Goal: Information Seeking & Learning: Learn about a topic

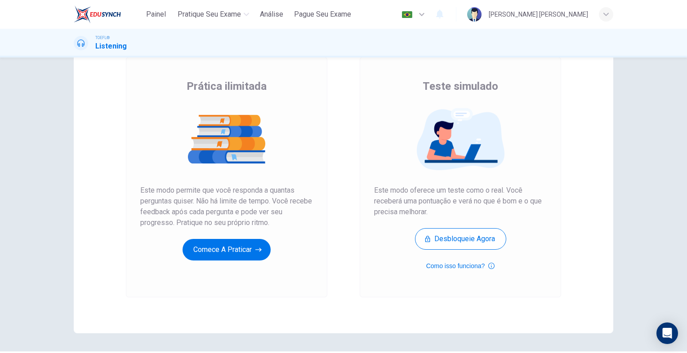
scroll to position [81, 0]
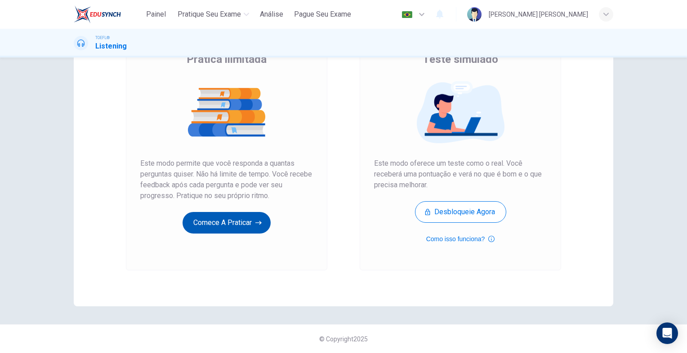
click at [235, 224] on button "Comece a praticar" at bounding box center [226, 223] width 88 height 22
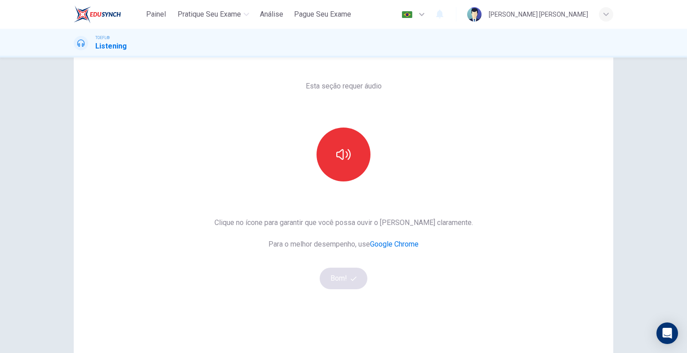
scroll to position [45, 0]
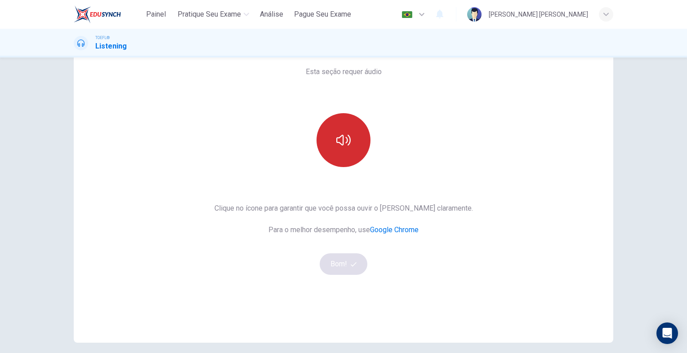
click at [336, 143] on icon "button" at bounding box center [343, 140] width 14 height 11
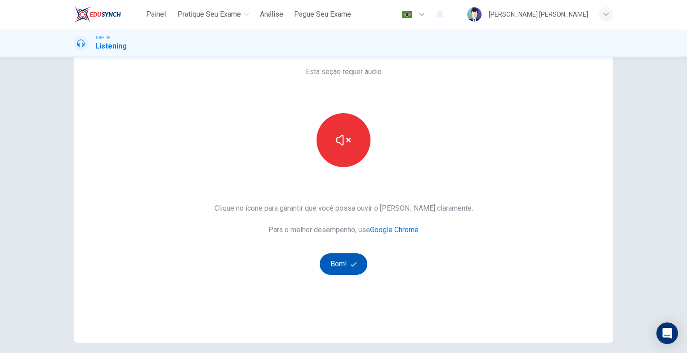
click at [331, 266] on button "Bom!" at bounding box center [343, 264] width 48 height 22
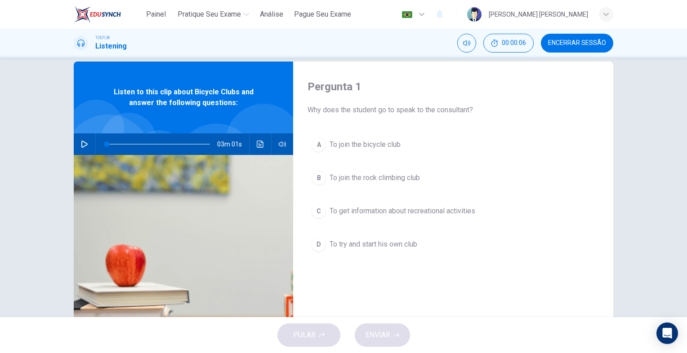
scroll to position [0, 0]
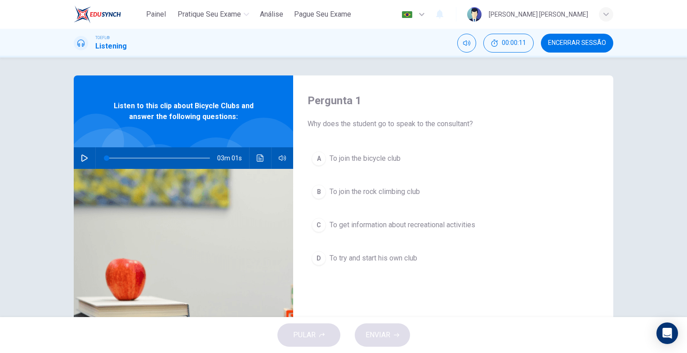
click at [84, 160] on icon "button" at bounding box center [84, 158] width 7 height 7
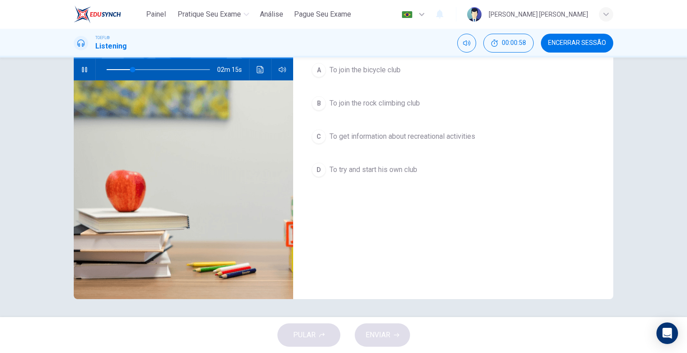
scroll to position [44, 0]
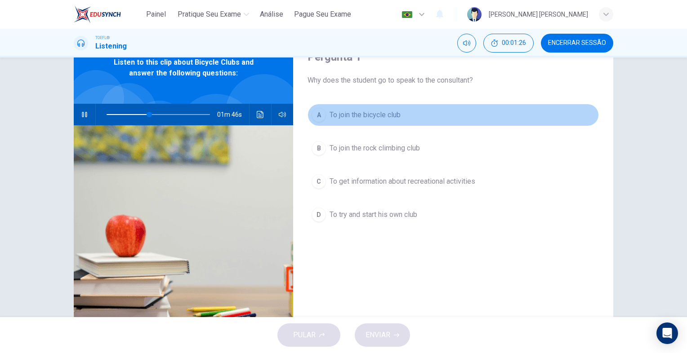
click at [318, 114] on div "A" at bounding box center [318, 115] width 14 height 14
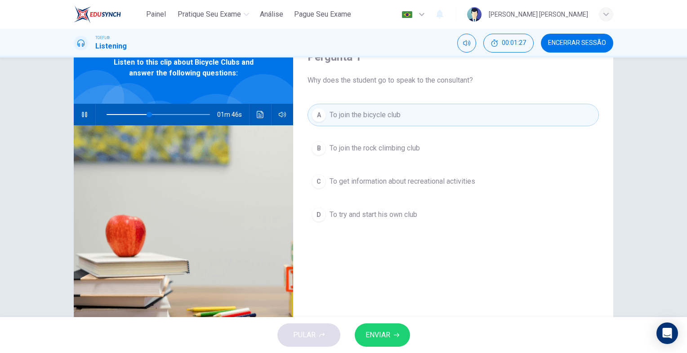
click at [390, 332] on button "ENVIAR" at bounding box center [381, 334] width 55 height 23
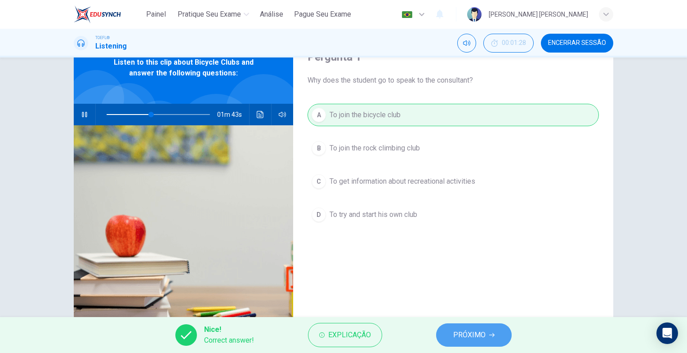
click at [471, 332] on span "PRÓXIMO" at bounding box center [469, 335] width 32 height 13
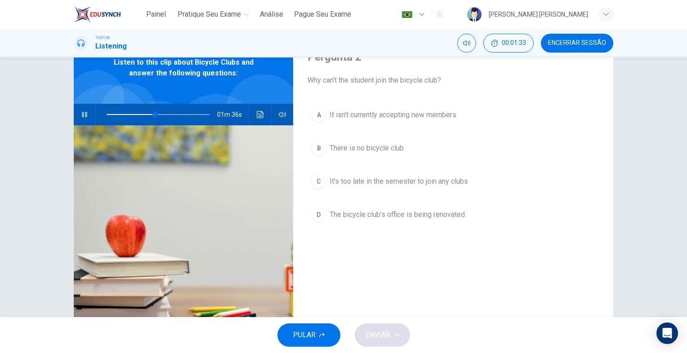
click at [320, 217] on div "D" at bounding box center [318, 215] width 14 height 14
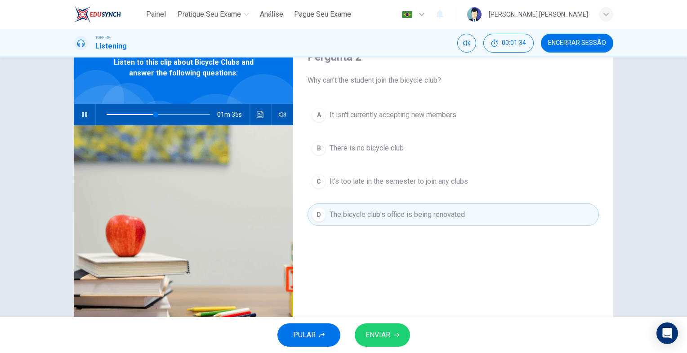
click at [390, 331] on button "ENVIAR" at bounding box center [381, 334] width 55 height 23
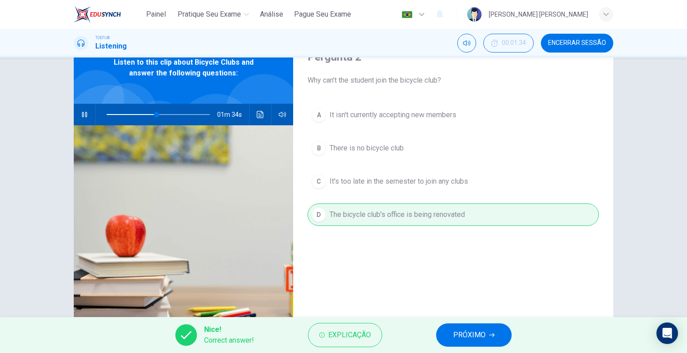
click at [486, 336] on button "PRÓXIMO" at bounding box center [473, 334] width 75 height 23
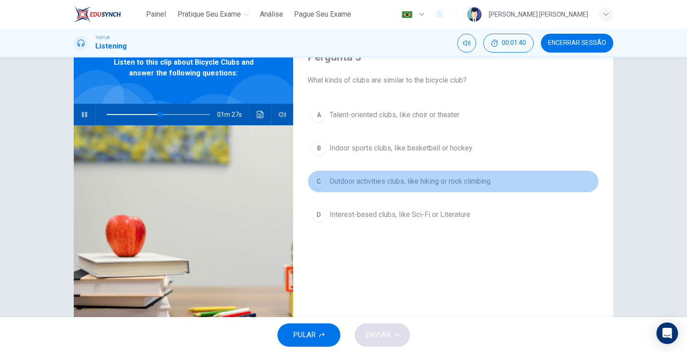
click at [318, 182] on div "C" at bounding box center [318, 181] width 14 height 14
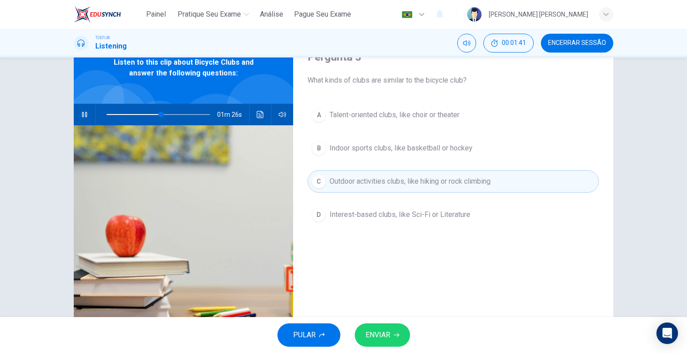
click at [394, 329] on button "ENVIAR" at bounding box center [381, 334] width 55 height 23
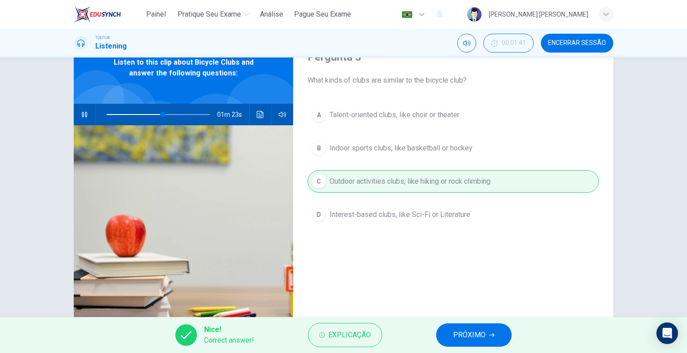
click at [473, 331] on span "PRÓXIMO" at bounding box center [469, 335] width 32 height 13
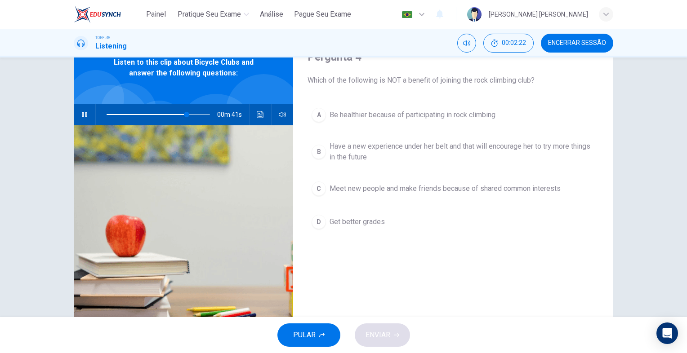
click at [319, 224] on div "D" at bounding box center [318, 222] width 14 height 14
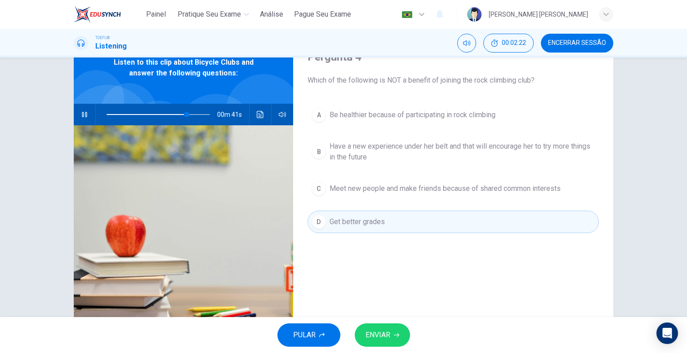
click at [397, 328] on button "ENVIAR" at bounding box center [381, 334] width 55 height 23
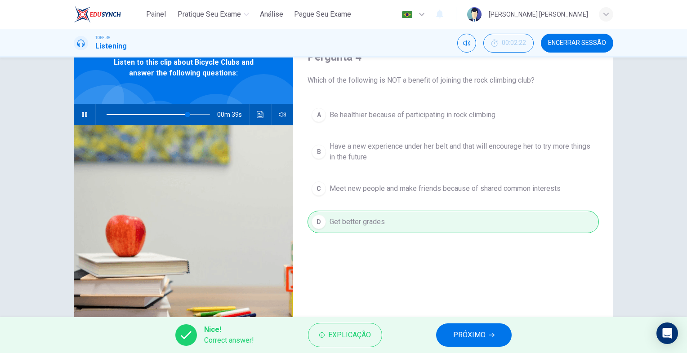
click at [456, 329] on span "PRÓXIMO" at bounding box center [469, 335] width 32 height 13
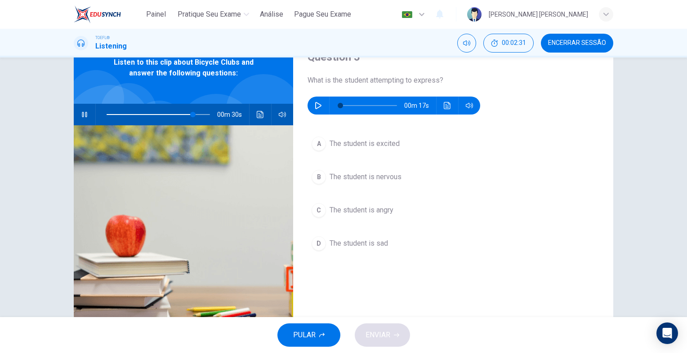
click at [81, 111] on icon "button" at bounding box center [84, 114] width 7 height 7
type input "83"
click at [317, 103] on icon "button" at bounding box center [318, 105] width 7 height 7
type input "89"
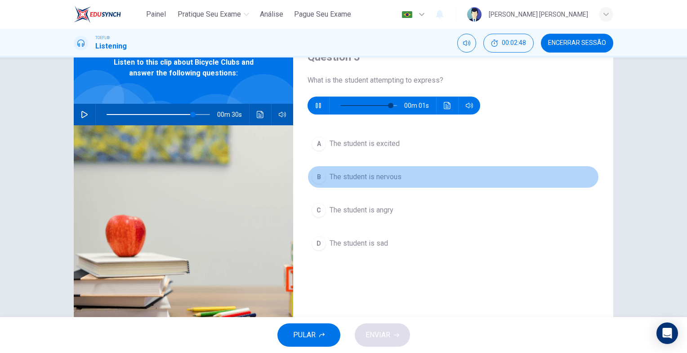
click at [318, 175] on div "B" at bounding box center [318, 177] width 14 height 14
type input "83"
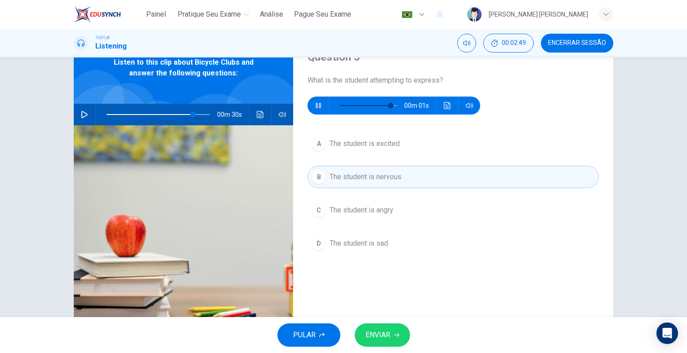
type input "95"
click at [386, 332] on span "ENVIAR" at bounding box center [377, 335] width 25 height 13
type input "83"
type input "95"
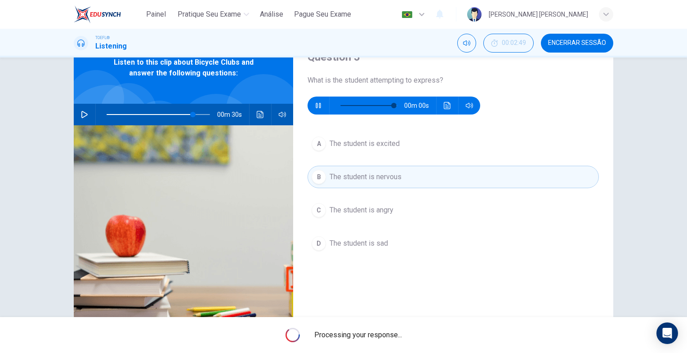
type input "83"
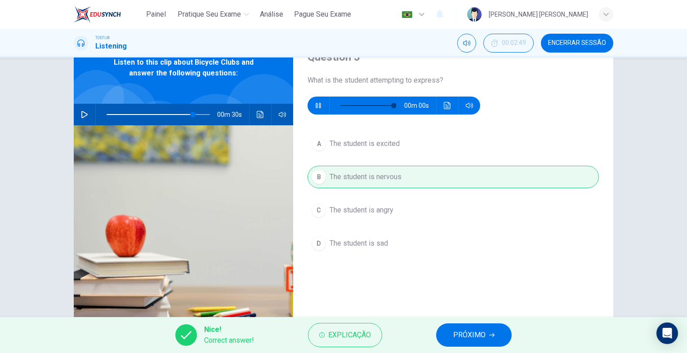
type input "0"
click at [458, 329] on button "PRÓXIMO" at bounding box center [473, 334] width 75 height 23
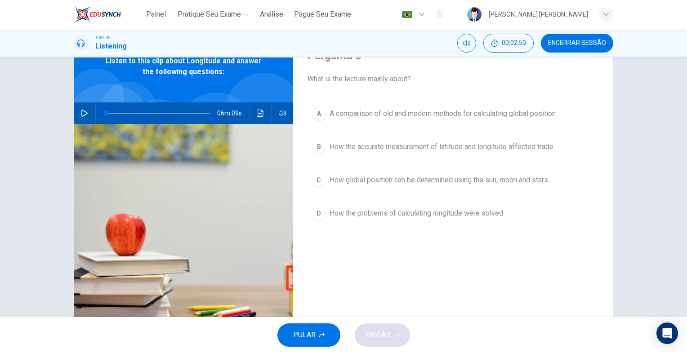
scroll to position [0, 0]
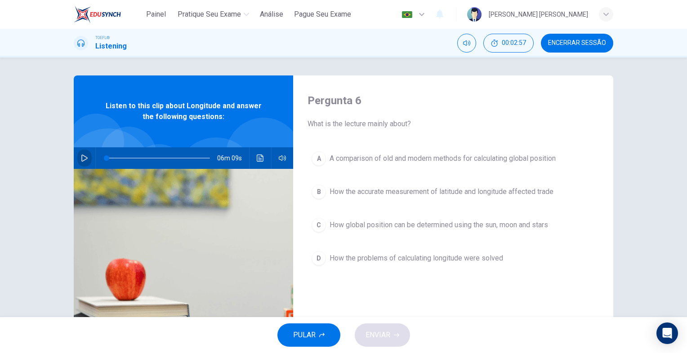
click at [85, 155] on icon "button" at bounding box center [84, 158] width 7 height 7
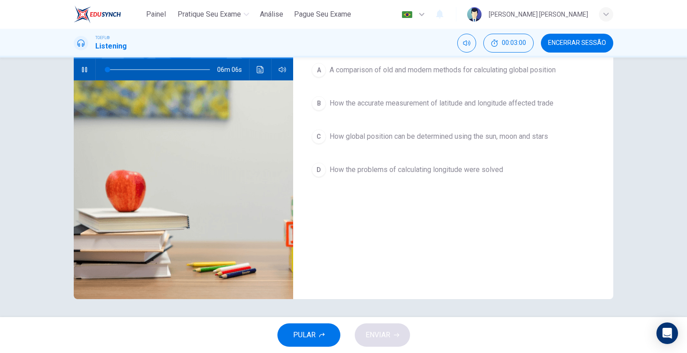
scroll to position [44, 0]
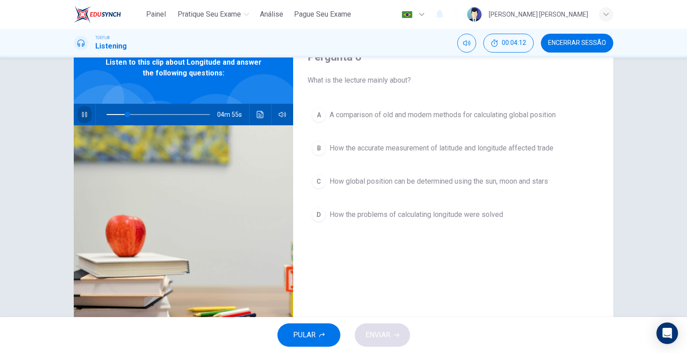
click at [82, 112] on icon "button" at bounding box center [84, 114] width 7 height 7
drag, startPoint x: 124, startPoint y: 112, endPoint x: 97, endPoint y: 116, distance: 27.3
click at [118, 116] on span at bounding box center [120, 114] width 5 height 5
click at [78, 110] on button "button" at bounding box center [84, 115] width 14 height 22
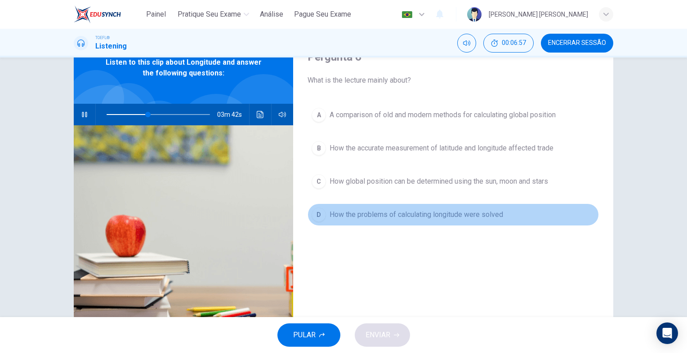
click at [314, 215] on div "D" at bounding box center [318, 215] width 14 height 14
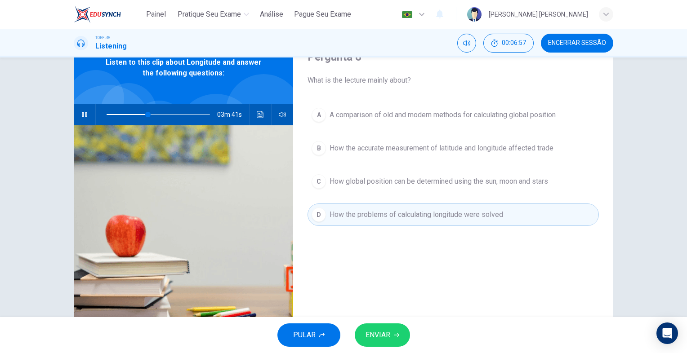
click at [372, 335] on span "ENVIAR" at bounding box center [377, 335] width 25 height 13
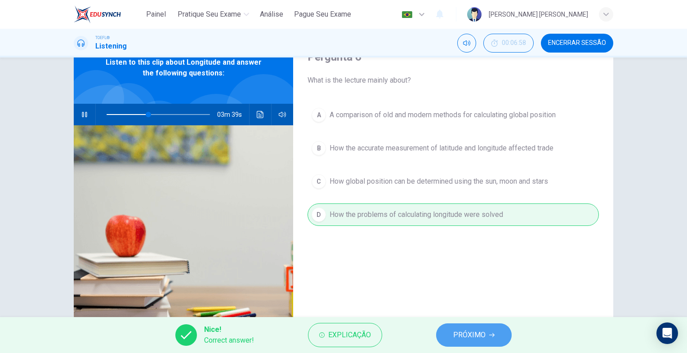
click at [443, 332] on button "PRÓXIMO" at bounding box center [473, 334] width 75 height 23
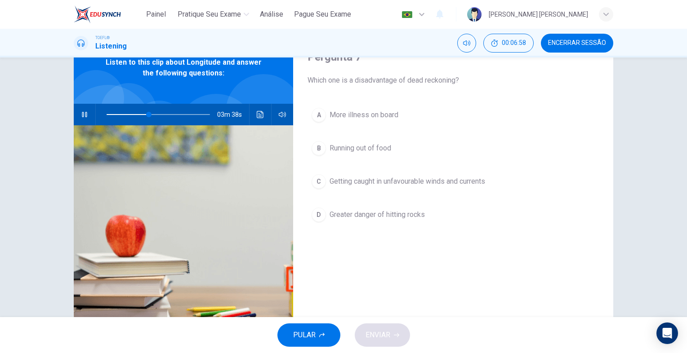
click at [86, 117] on button "button" at bounding box center [84, 115] width 14 height 22
click at [322, 184] on div "C" at bounding box center [318, 181] width 14 height 14
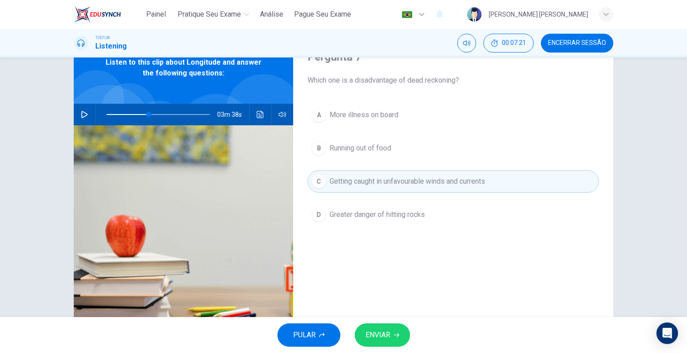
click at [383, 325] on button "ENVIAR" at bounding box center [381, 334] width 55 height 23
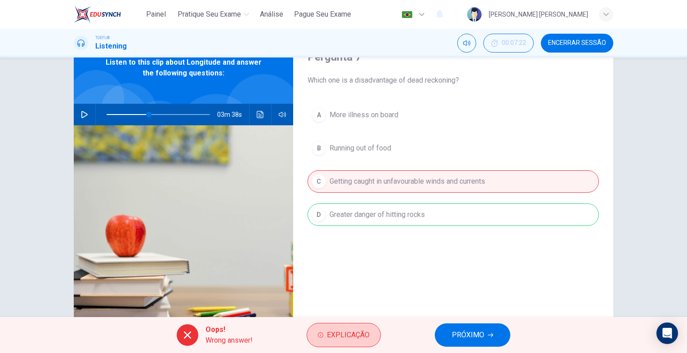
click at [365, 329] on span "Explicação" at bounding box center [348, 335] width 43 height 13
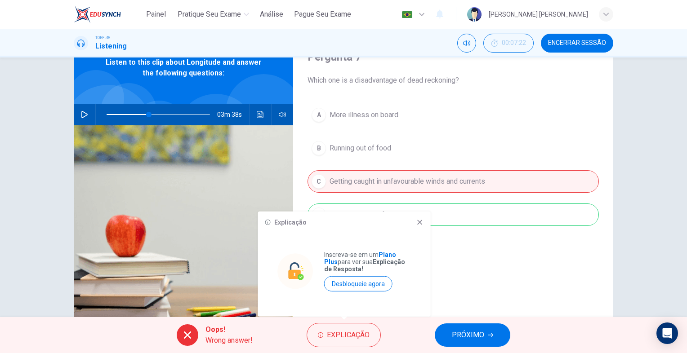
click at [411, 230] on div "Explicação Inscreva-se em um Plano Plus para ver sua Explicação de Resposta! De…" at bounding box center [344, 264] width 173 height 105
click at [416, 226] on div "Explicação Inscreva-se em um Plano Plus para ver sua Explicação de Resposta! De…" at bounding box center [344, 264] width 173 height 105
click at [420, 223] on icon at bounding box center [419, 222] width 5 height 5
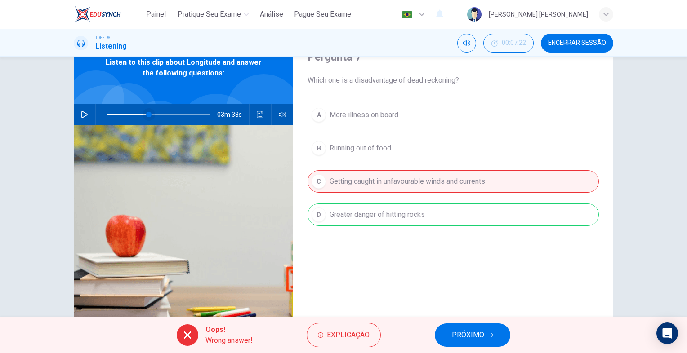
click at [126, 116] on span at bounding box center [157, 114] width 103 height 13
click at [82, 115] on icon "button" at bounding box center [84, 114] width 7 height 7
click at [87, 114] on button "button" at bounding box center [84, 115] width 14 height 22
click at [478, 328] on button "PRÓXIMO" at bounding box center [471, 334] width 75 height 23
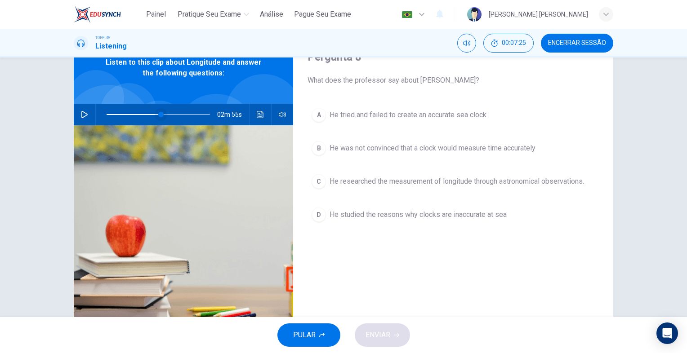
click at [158, 114] on span at bounding box center [160, 114] width 5 height 5
click at [81, 115] on icon "button" at bounding box center [84, 114] width 7 height 7
click at [145, 114] on span at bounding box center [126, 114] width 41 height 1
click at [82, 113] on icon "button" at bounding box center [84, 114] width 7 height 7
click at [372, 153] on span "He was not convinced that a clock would measure time accurately" at bounding box center [432, 148] width 206 height 11
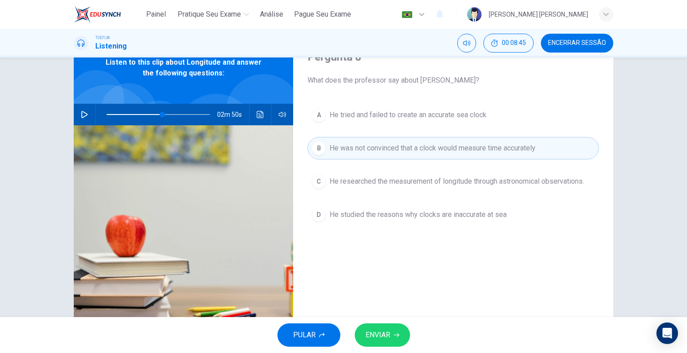
click at [386, 329] on span "ENVIAR" at bounding box center [377, 335] width 25 height 13
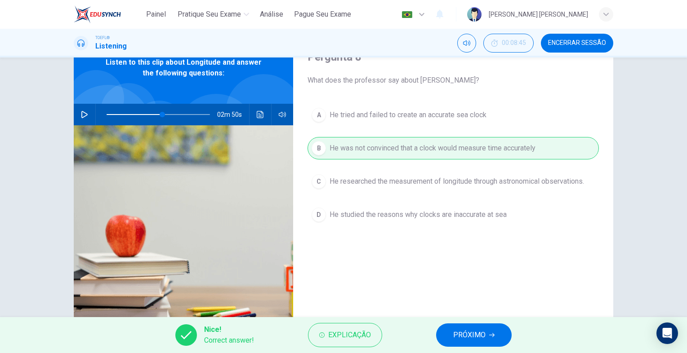
click at [473, 339] on span "PRÓXIMO" at bounding box center [469, 335] width 32 height 13
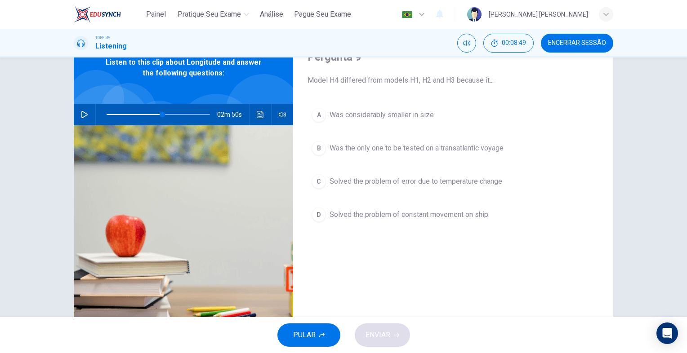
click at [81, 115] on icon "button" at bounding box center [84, 114] width 7 height 7
click at [85, 116] on icon "button" at bounding box center [84, 114] width 7 height 7
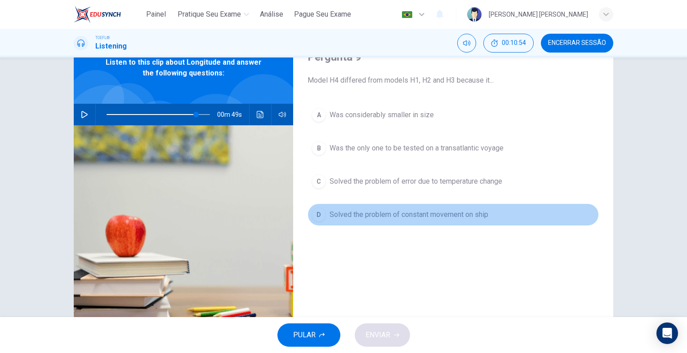
drag, startPoint x: 323, startPoint y: 220, endPoint x: 332, endPoint y: 229, distance: 12.4
click at [323, 220] on button "D Solved the problem of constant movement on ship" at bounding box center [452, 215] width 291 height 22
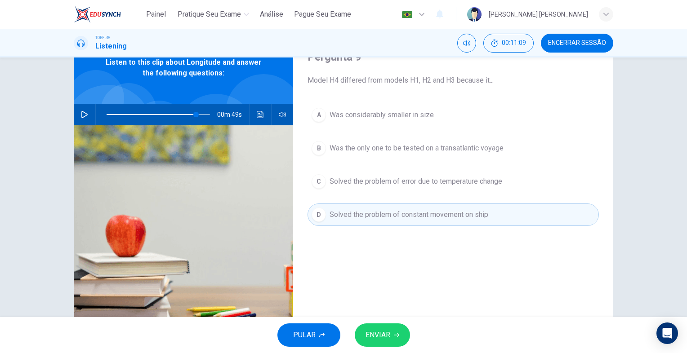
click at [84, 116] on icon "button" at bounding box center [84, 114] width 7 height 7
type input "0"
click at [403, 321] on div "PULAR ENVIAR" at bounding box center [343, 335] width 687 height 36
click at [394, 336] on icon "button" at bounding box center [396, 334] width 5 height 5
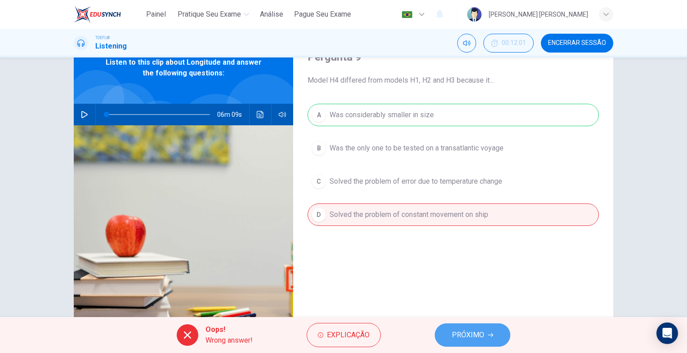
click at [458, 327] on button "PRÓXIMO" at bounding box center [471, 334] width 75 height 23
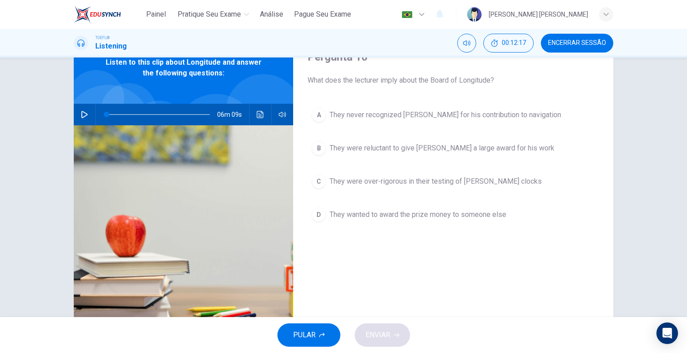
click at [319, 148] on div "B" at bounding box center [318, 148] width 14 height 14
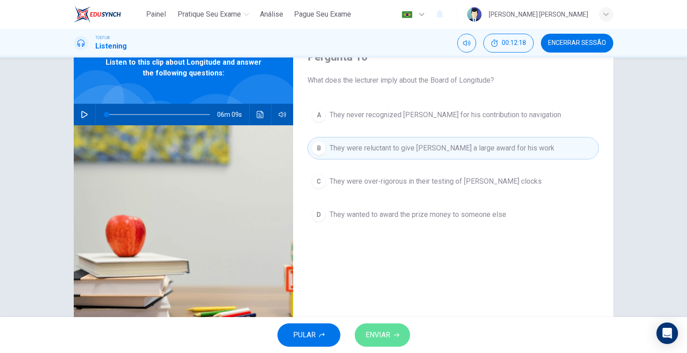
click at [374, 329] on span "ENVIAR" at bounding box center [377, 335] width 25 height 13
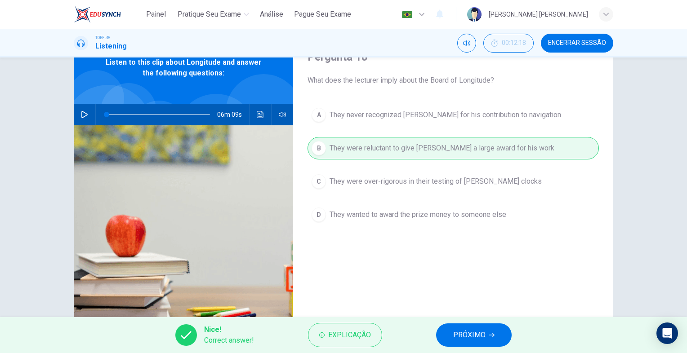
click at [460, 332] on span "PRÓXIMO" at bounding box center [469, 335] width 32 height 13
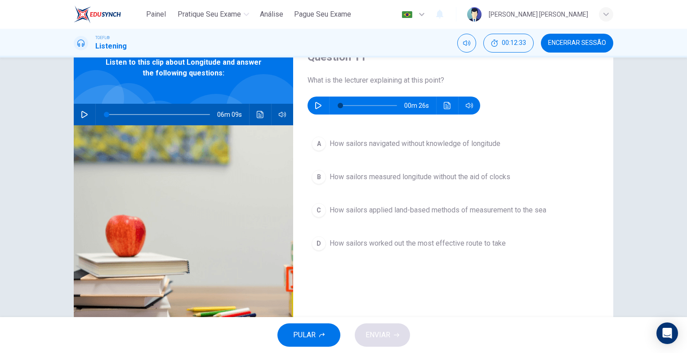
click at [315, 105] on icon "button" at bounding box center [318, 105] width 7 height 7
type input "0"
click at [385, 253] on button "D How sailors worked out the most effective route to take" at bounding box center [452, 243] width 291 height 22
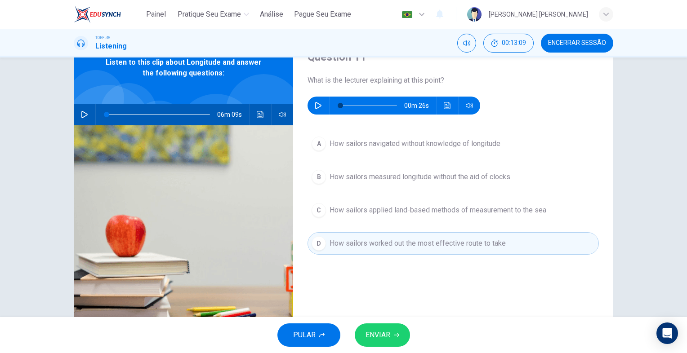
drag, startPoint x: 391, startPoint y: 321, endPoint x: 389, endPoint y: 326, distance: 6.0
click at [391, 322] on div "PULAR ENVIAR" at bounding box center [343, 335] width 687 height 36
click at [388, 328] on button "ENVIAR" at bounding box center [381, 334] width 55 height 23
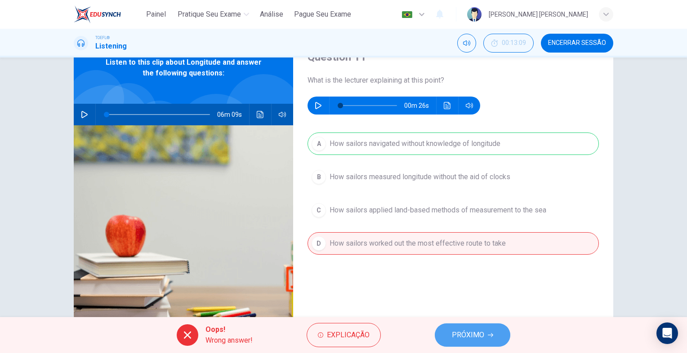
click at [462, 328] on button "PRÓXIMO" at bounding box center [471, 334] width 75 height 23
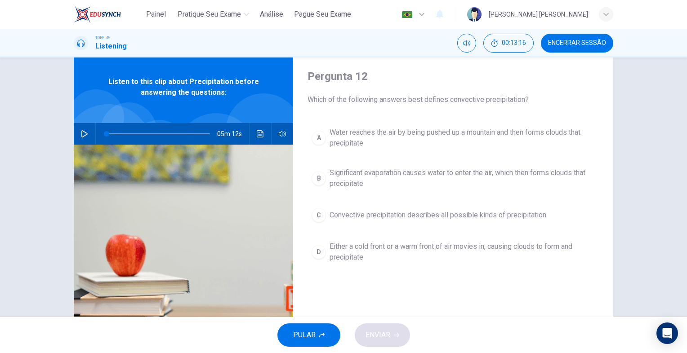
scroll to position [45, 0]
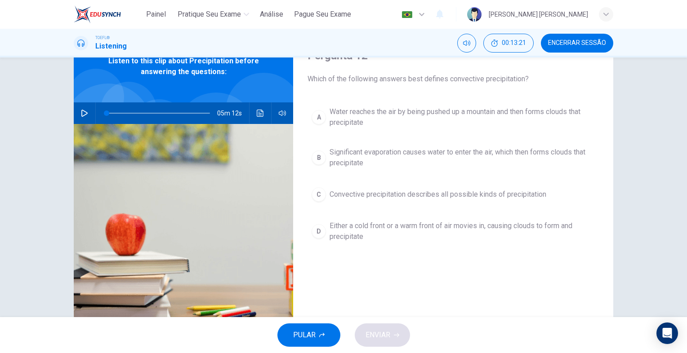
click at [88, 114] on button "button" at bounding box center [84, 113] width 14 height 22
click at [84, 112] on icon "button" at bounding box center [84, 113] width 5 height 5
click at [81, 115] on icon "button" at bounding box center [84, 113] width 7 height 7
click at [93, 113] on div "01m 46s" at bounding box center [183, 113] width 219 height 22
click at [82, 114] on icon "button" at bounding box center [84, 113] width 7 height 7
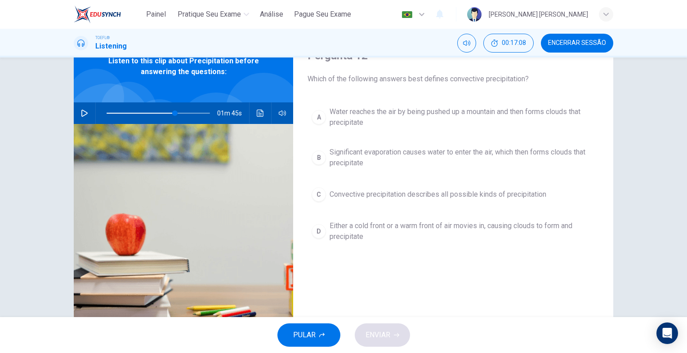
click at [333, 166] on span "Significant evaporation causes water to enter the air, which then forms clouds …" at bounding box center [461, 158] width 265 height 22
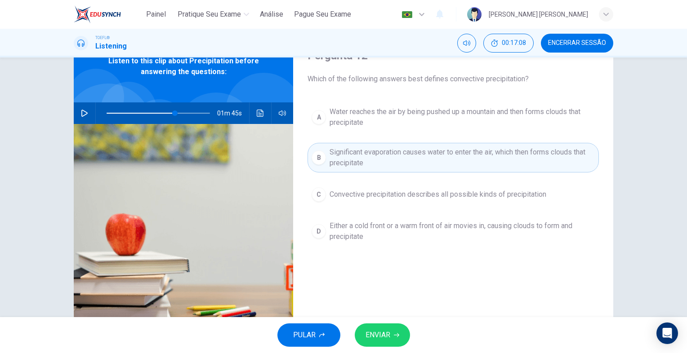
click at [391, 337] on button "ENVIAR" at bounding box center [381, 334] width 55 height 23
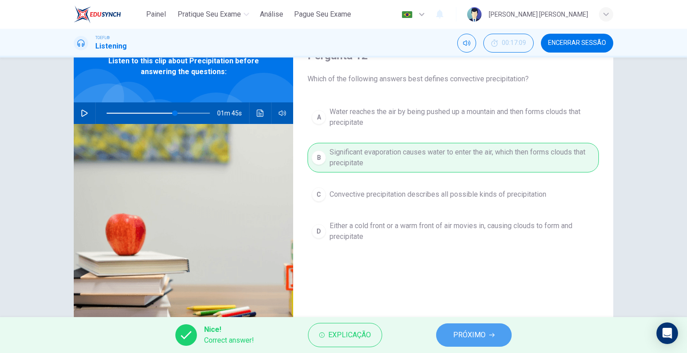
click at [475, 335] on span "PRÓXIMO" at bounding box center [469, 335] width 32 height 13
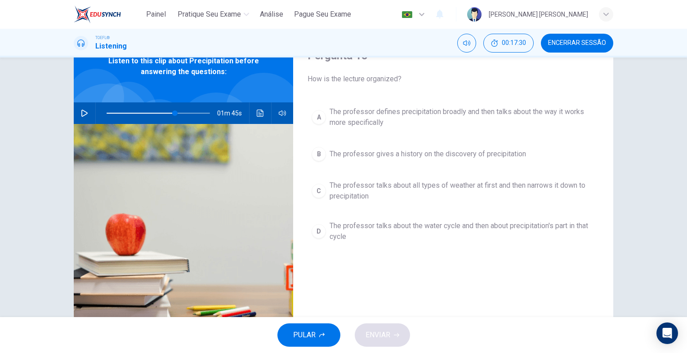
click at [339, 125] on span "The professor defines precipitation broadly and then talks about the way it wor…" at bounding box center [461, 117] width 265 height 22
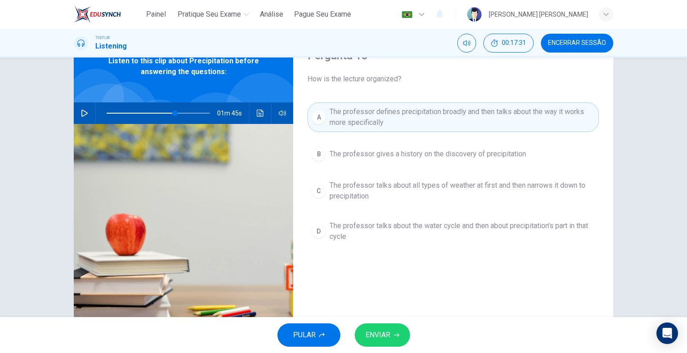
click at [372, 332] on span "ENVIAR" at bounding box center [377, 335] width 25 height 13
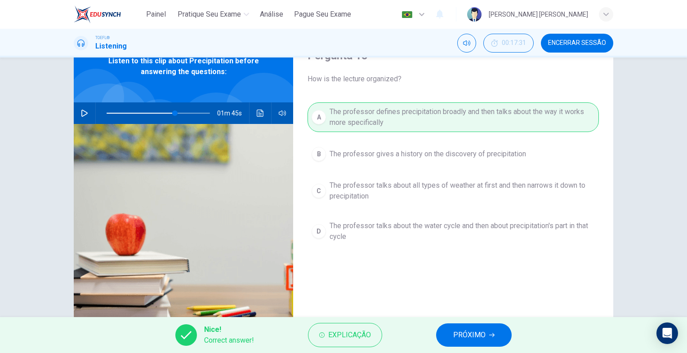
click at [455, 330] on span "PRÓXIMO" at bounding box center [469, 335] width 32 height 13
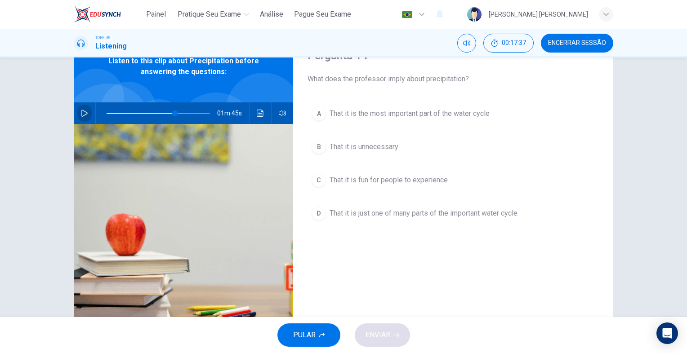
click at [84, 115] on icon "button" at bounding box center [84, 113] width 7 height 7
click at [335, 217] on span "That it is just one of many parts of the important water cycle" at bounding box center [423, 213] width 188 height 11
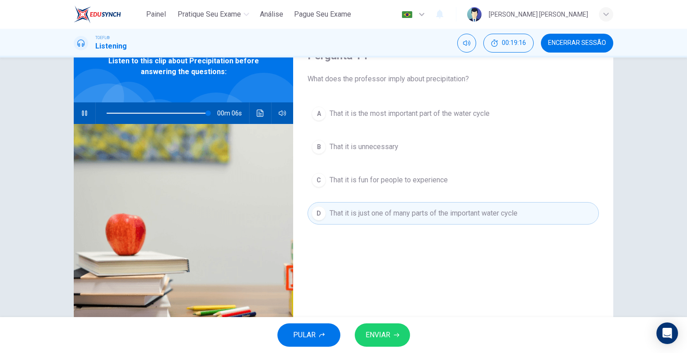
click at [384, 330] on span "ENVIAR" at bounding box center [377, 335] width 25 height 13
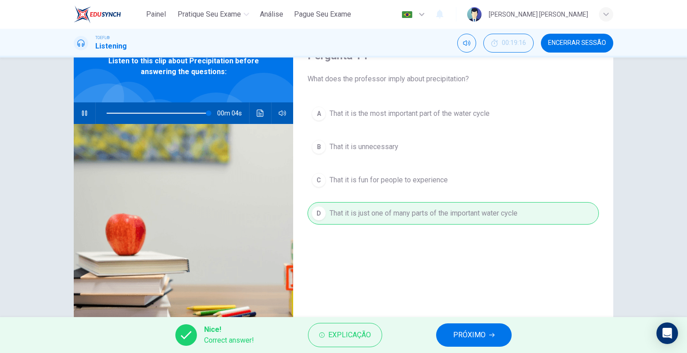
click at [463, 332] on span "PRÓXIMO" at bounding box center [469, 335] width 32 height 13
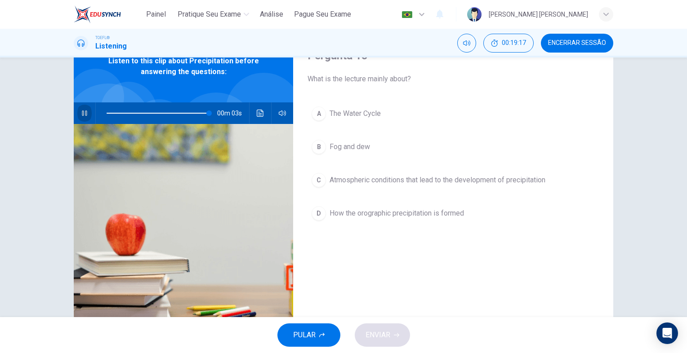
click at [82, 115] on icon "button" at bounding box center [84, 113] width 5 height 5
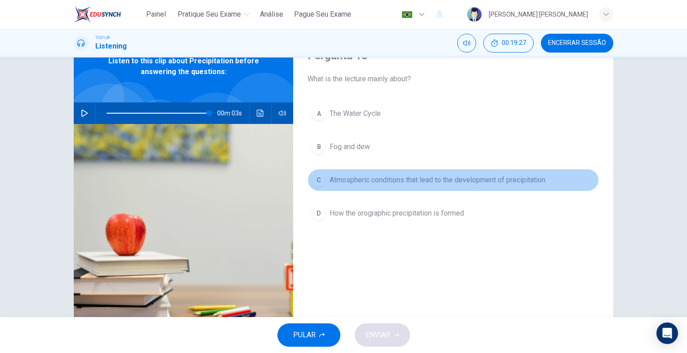
click at [365, 185] on button "C Atmospheric conditions that lead to the development of precipitation" at bounding box center [452, 180] width 291 height 22
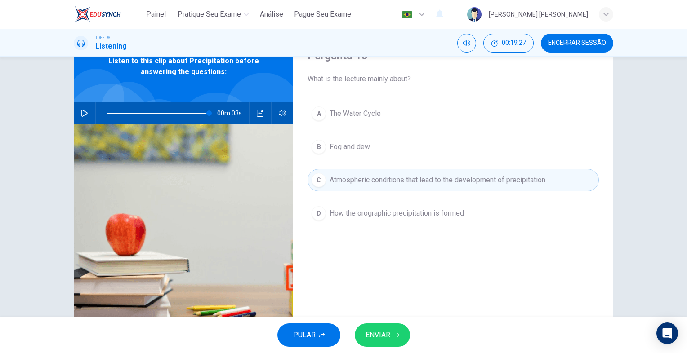
click at [394, 330] on button "ENVIAR" at bounding box center [381, 334] width 55 height 23
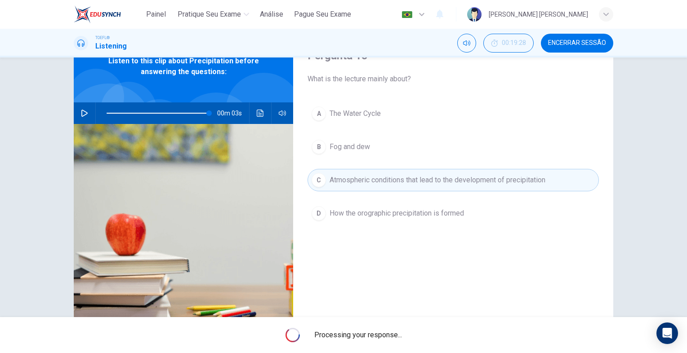
type input "99"
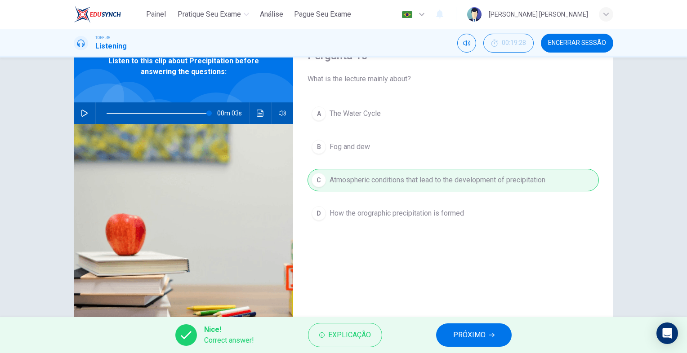
click at [451, 335] on button "PRÓXIMO" at bounding box center [473, 334] width 75 height 23
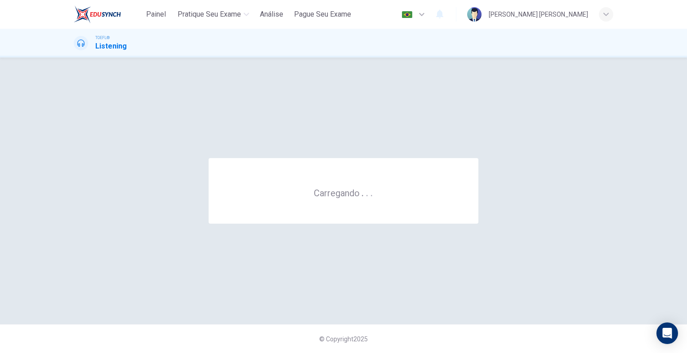
scroll to position [0, 0]
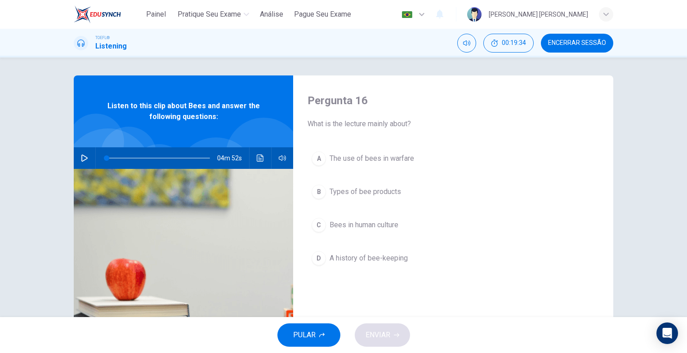
click at [81, 159] on icon "button" at bounding box center [84, 158] width 6 height 7
click at [343, 160] on span "The use of bees in warfare" at bounding box center [371, 158] width 84 height 11
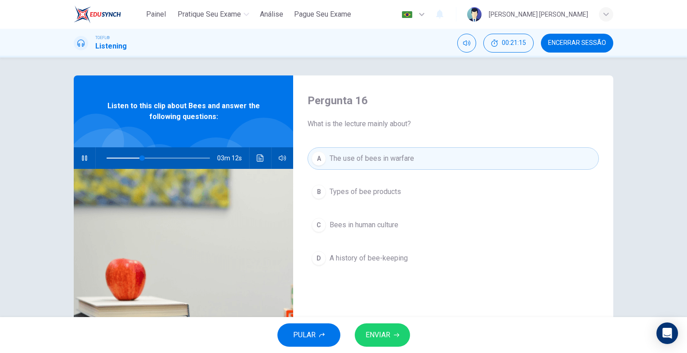
click at [373, 332] on span "ENVIAR" at bounding box center [377, 335] width 25 height 13
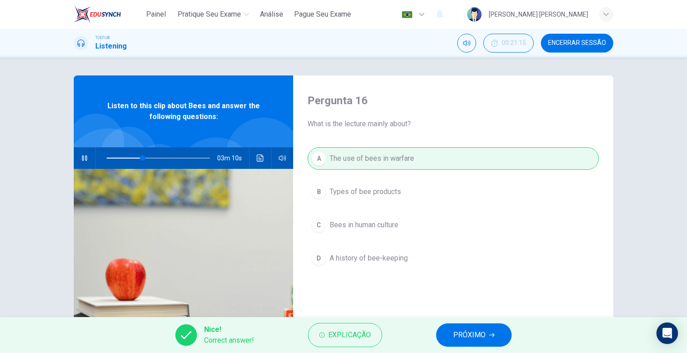
click at [461, 340] on span "PRÓXIMO" at bounding box center [469, 335] width 32 height 13
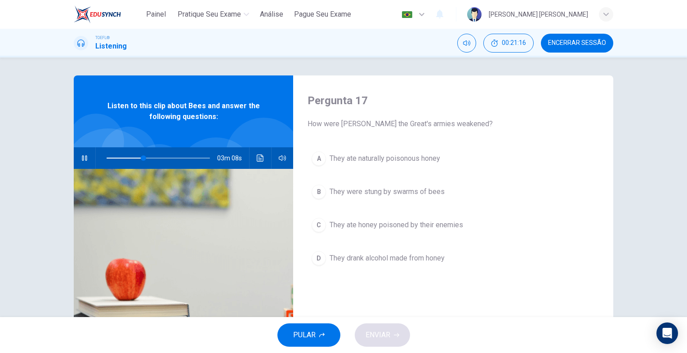
click at [84, 162] on button "button" at bounding box center [84, 158] width 14 height 22
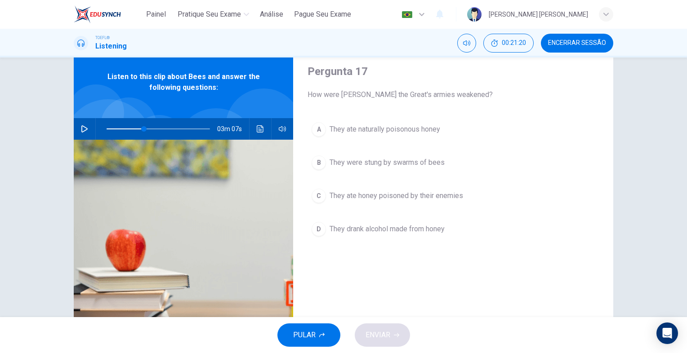
scroll to position [45, 0]
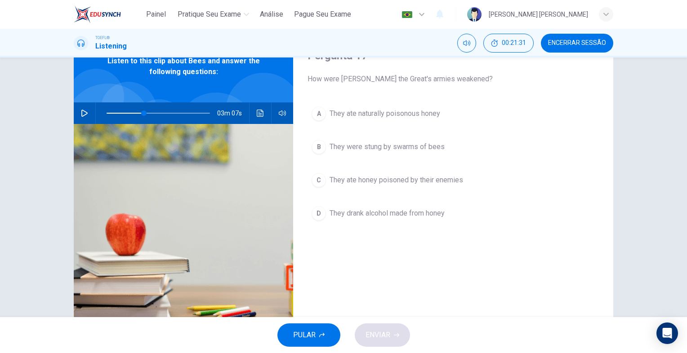
click at [368, 109] on span "They ate naturally poisonous honey" at bounding box center [384, 113] width 111 height 11
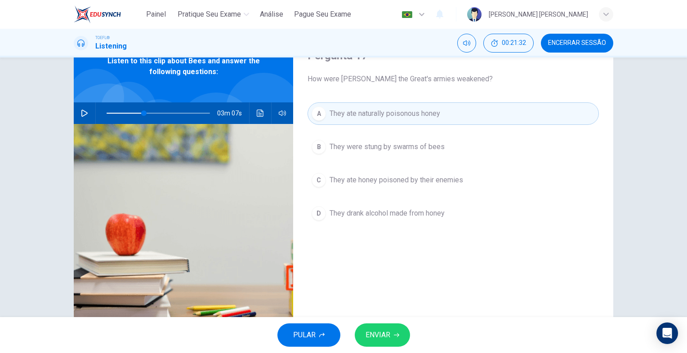
click at [385, 328] on button "ENVIAR" at bounding box center [381, 334] width 55 height 23
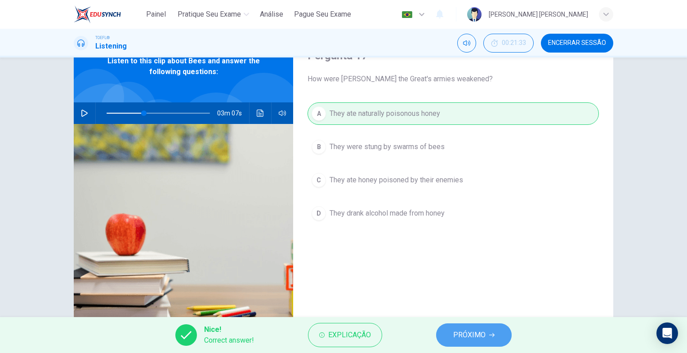
click at [456, 337] on span "PRÓXIMO" at bounding box center [469, 335] width 32 height 13
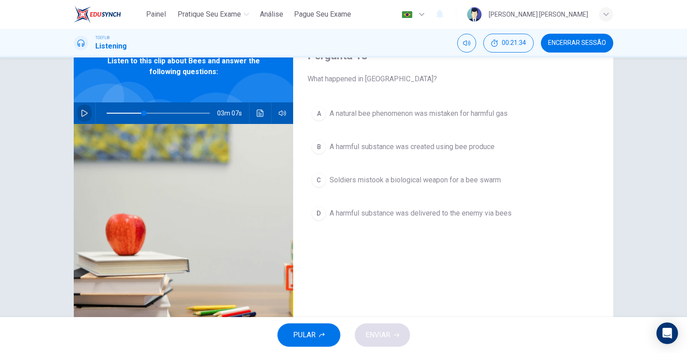
click at [81, 115] on icon "button" at bounding box center [84, 113] width 6 height 7
click at [82, 114] on icon "button" at bounding box center [84, 113] width 5 height 5
click at [183, 111] on span at bounding box center [184, 113] width 5 height 5
click at [182, 112] on span at bounding box center [184, 113] width 5 height 5
click at [88, 114] on button "button" at bounding box center [84, 113] width 14 height 22
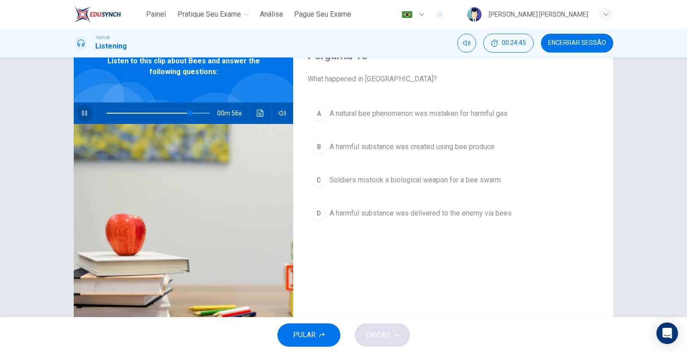
click at [83, 117] on button "button" at bounding box center [84, 113] width 14 height 22
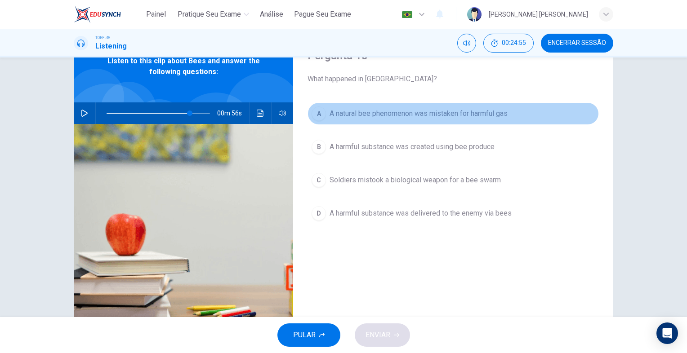
click at [394, 121] on button "A A natural bee phenomenon was mistaken for harmful gas" at bounding box center [452, 113] width 291 height 22
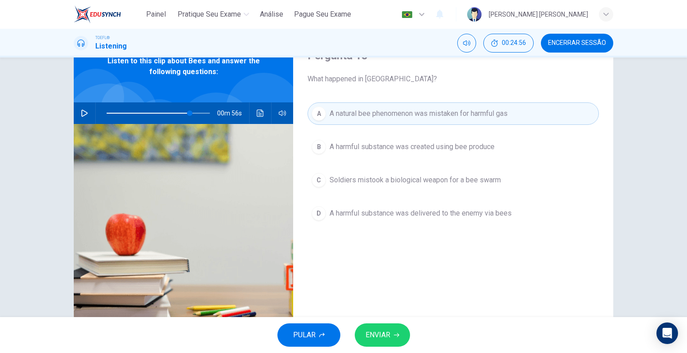
click at [387, 331] on span "ENVIAR" at bounding box center [377, 335] width 25 height 13
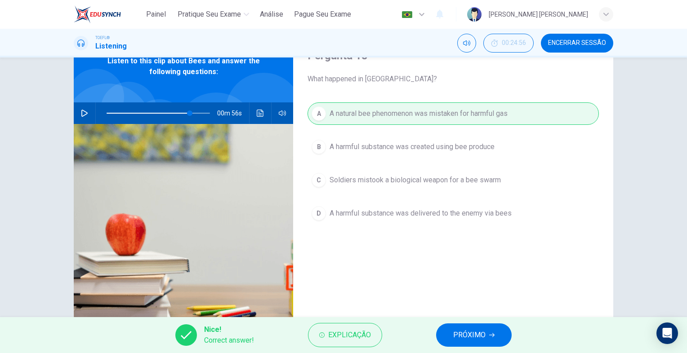
click at [469, 343] on button "PRÓXIMO" at bounding box center [473, 334] width 75 height 23
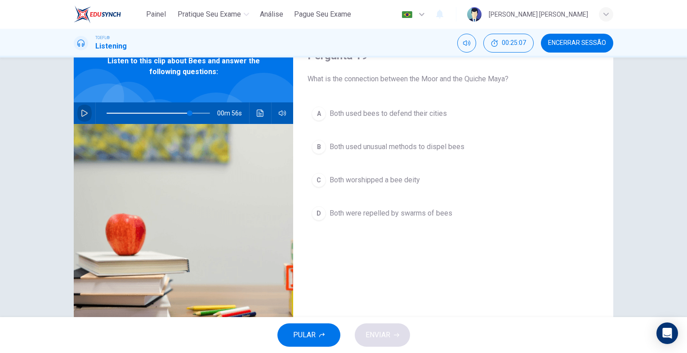
click at [81, 119] on button "button" at bounding box center [84, 113] width 14 height 22
click at [77, 117] on button "button" at bounding box center [84, 113] width 14 height 22
click at [395, 117] on span "Both used bees to defend their cities" at bounding box center [387, 113] width 117 height 11
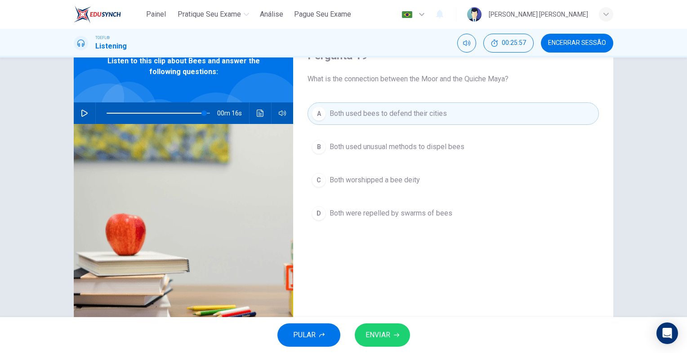
click at [388, 332] on span "ENVIAR" at bounding box center [377, 335] width 25 height 13
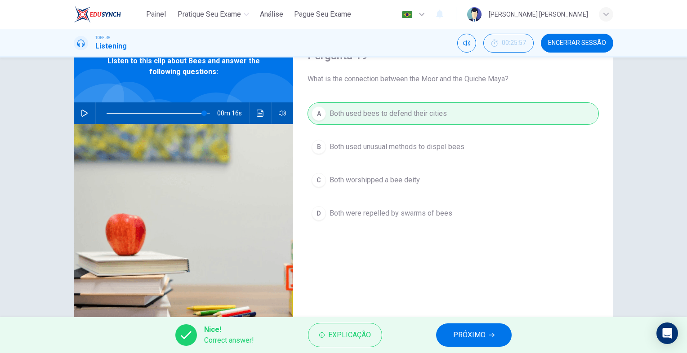
click at [464, 335] on span "PRÓXIMO" at bounding box center [469, 335] width 32 height 13
type input "94"
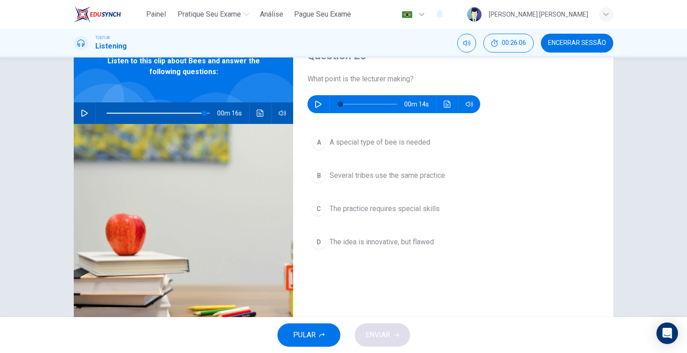
click at [315, 105] on icon "button" at bounding box center [318, 104] width 7 height 7
type input "0"
click at [365, 239] on span "The idea is innovative, but flawed" at bounding box center [381, 242] width 104 height 11
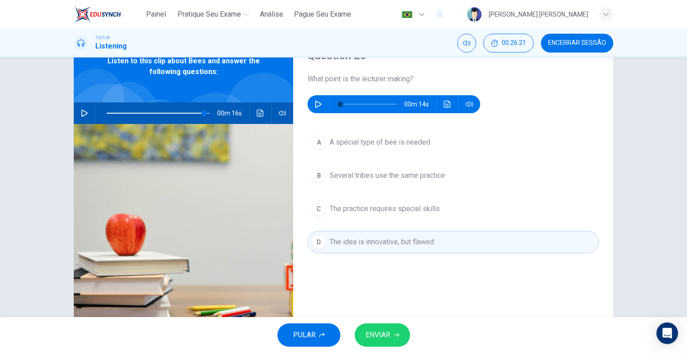
click at [385, 330] on span "ENVIAR" at bounding box center [377, 335] width 25 height 13
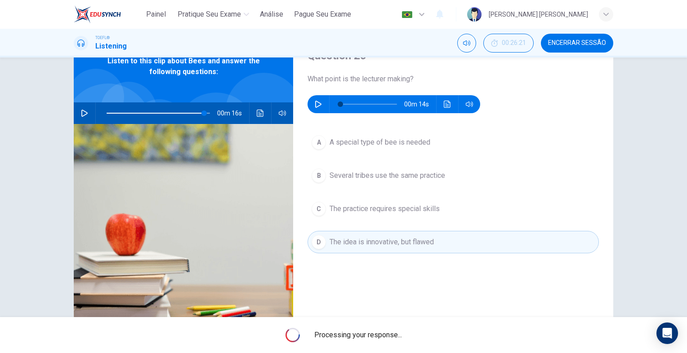
type input "94"
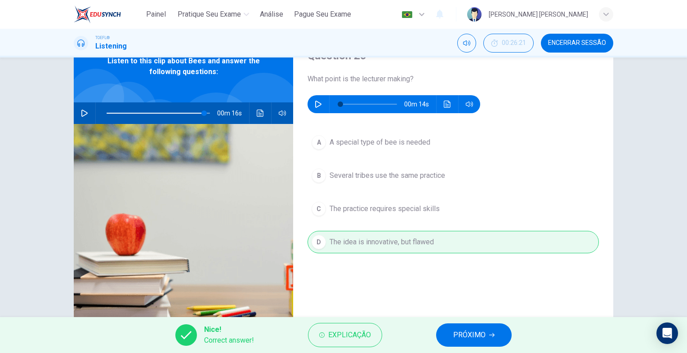
click at [470, 329] on span "PRÓXIMO" at bounding box center [469, 335] width 32 height 13
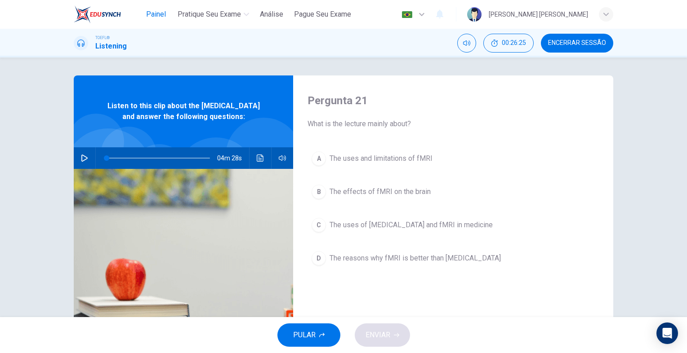
click at [153, 17] on span "Painel" at bounding box center [156, 14] width 20 height 11
drag, startPoint x: 574, startPoint y: 40, endPoint x: 381, endPoint y: 47, distance: 193.3
click at [575, 40] on span "Encerrar Sessão" at bounding box center [577, 43] width 58 height 7
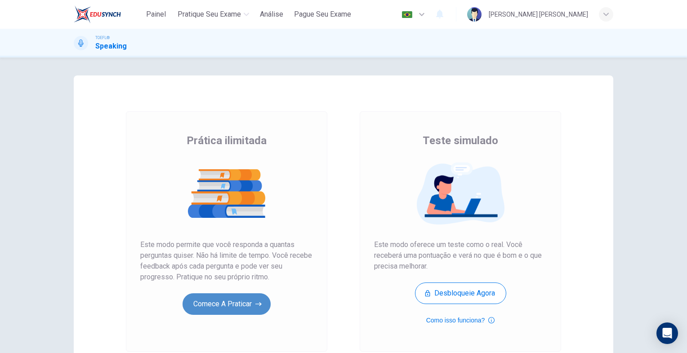
click at [232, 300] on button "Comece a praticar" at bounding box center [226, 304] width 88 height 22
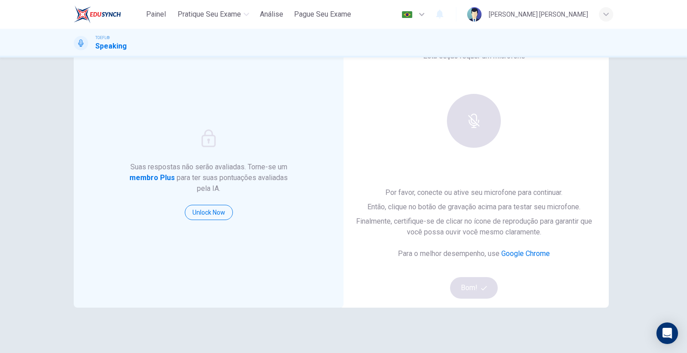
scroll to position [81, 0]
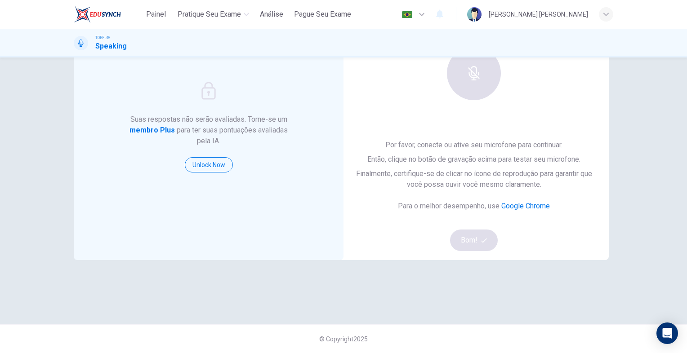
click at [475, 242] on div "Por favor, conecte ou ative seu microfone para continuar. Então, clique no botã…" at bounding box center [473, 195] width 241 height 111
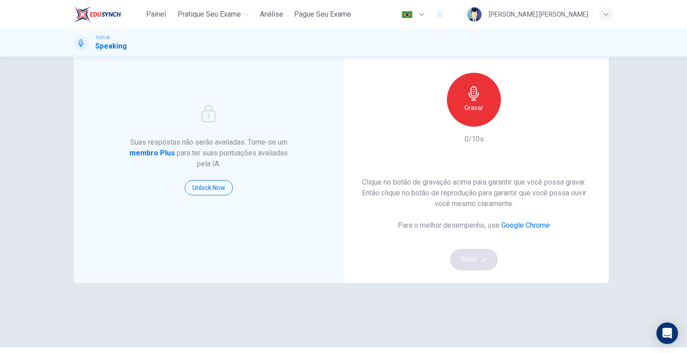
scroll to position [36, 0]
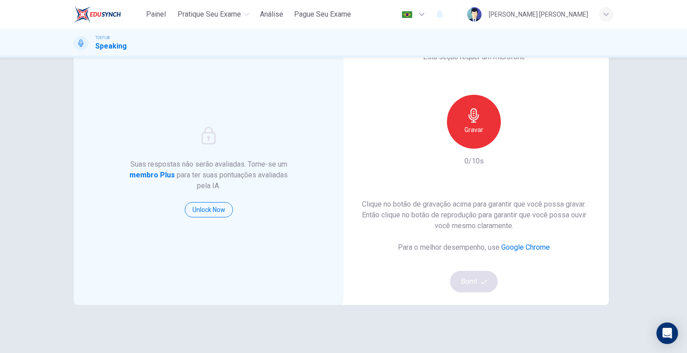
click at [469, 128] on h6 "Gravar" at bounding box center [473, 129] width 19 height 11
click at [483, 129] on div "Parar" at bounding box center [474, 122] width 54 height 54
click at [514, 141] on icon "button" at bounding box center [516, 141] width 4 height 5
click at [478, 280] on button "Bom!" at bounding box center [474, 282] width 48 height 22
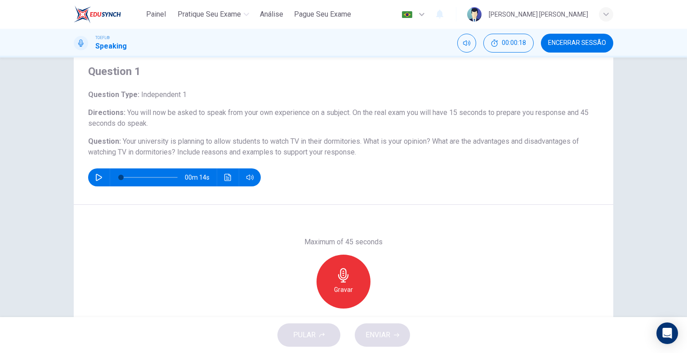
scroll to position [45, 0]
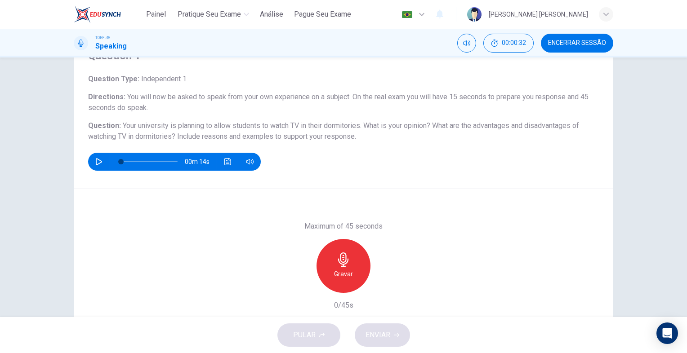
click at [97, 162] on icon "button" at bounding box center [98, 161] width 7 height 7
type input "0"
click at [352, 268] on div "Gravar" at bounding box center [343, 266] width 54 height 54
click at [355, 262] on div "Parar" at bounding box center [343, 266] width 54 height 54
click at [397, 331] on button "ENVIAR" at bounding box center [381, 334] width 55 height 23
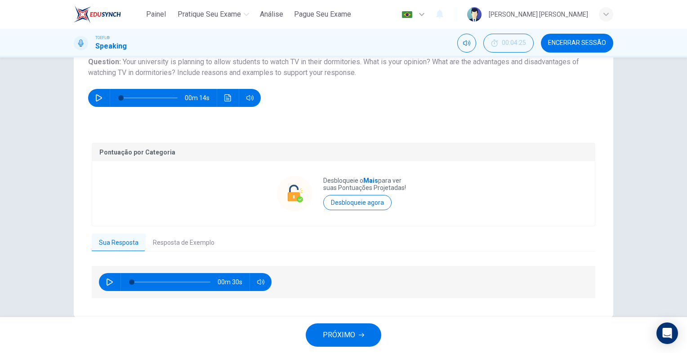
scroll to position [127, 0]
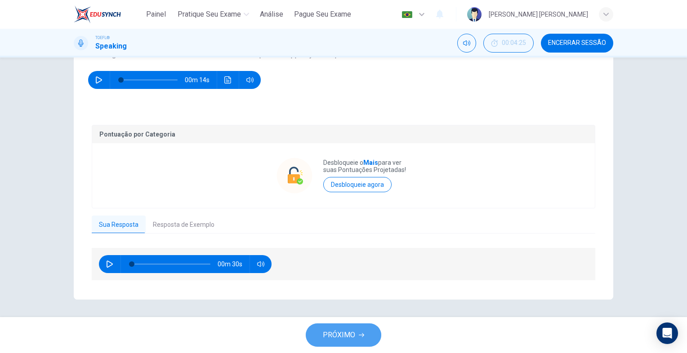
click at [366, 328] on button "PRÓXIMO" at bounding box center [343, 334] width 75 height 23
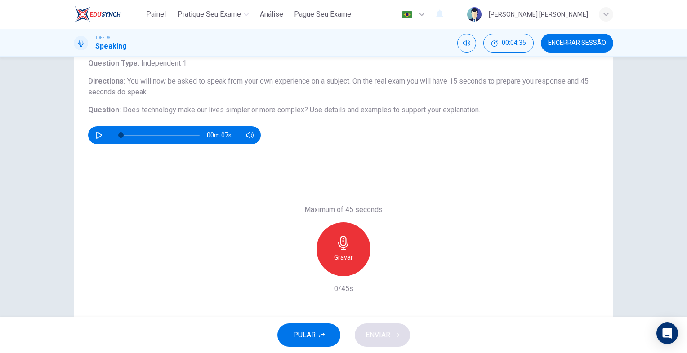
scroll to position [89, 0]
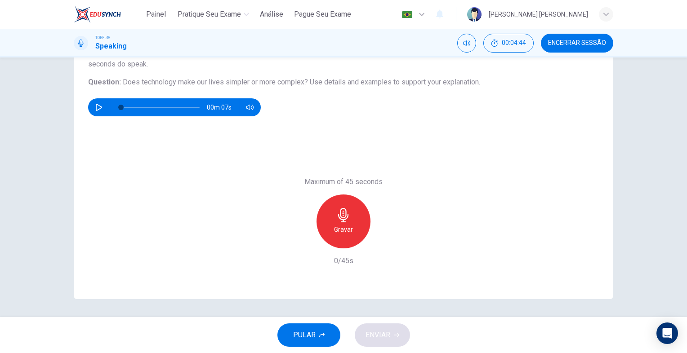
click at [359, 218] on div "Gravar" at bounding box center [343, 222] width 54 height 54
click at [351, 234] on div "Parar" at bounding box center [343, 222] width 54 height 54
click at [301, 247] on div "button" at bounding box center [302, 241] width 14 height 14
drag, startPoint x: 360, startPoint y: 213, endPoint x: 368, endPoint y: 213, distance: 8.1
click at [361, 213] on div "Gravar" at bounding box center [343, 222] width 54 height 54
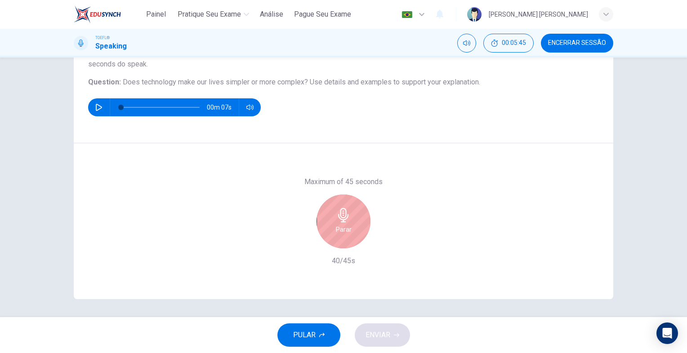
click at [346, 226] on h6 "Parar" at bounding box center [344, 229] width 16 height 11
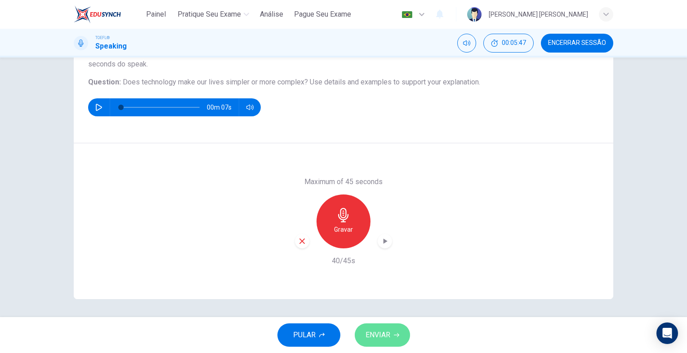
click at [398, 333] on icon "button" at bounding box center [396, 334] width 5 height 5
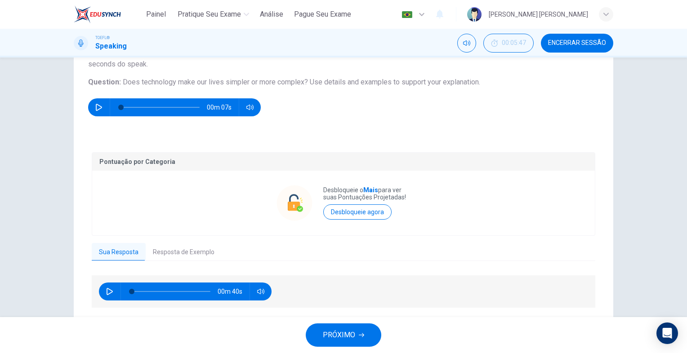
click at [341, 330] on span "PRÓXIMO" at bounding box center [339, 335] width 32 height 13
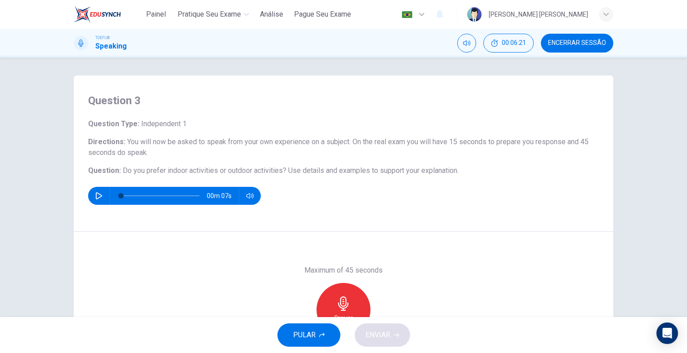
scroll to position [45, 0]
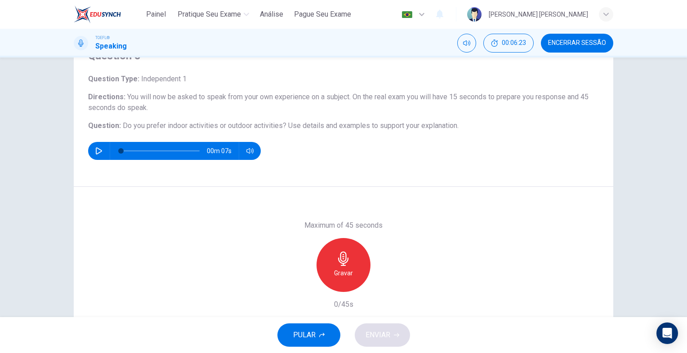
click at [353, 271] on div "Gravar" at bounding box center [343, 265] width 54 height 54
click at [353, 262] on div "Parar" at bounding box center [343, 265] width 54 height 54
click at [388, 342] on button "ENVIAR" at bounding box center [381, 334] width 55 height 23
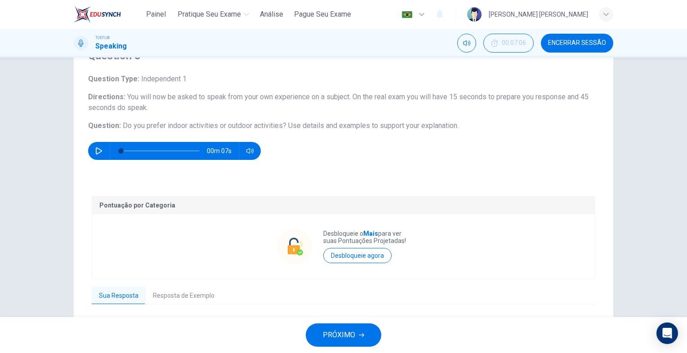
click at [363, 333] on icon "button" at bounding box center [361, 334] width 5 height 5
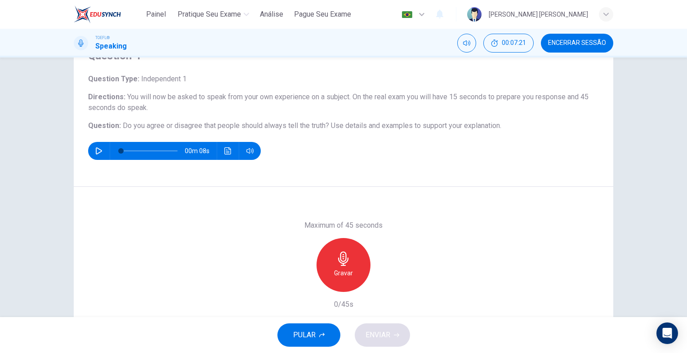
click at [354, 267] on div "Gravar" at bounding box center [343, 265] width 54 height 54
drag, startPoint x: 356, startPoint y: 251, endPoint x: 353, endPoint y: 257, distance: 6.4
click at [356, 251] on div "Parar" at bounding box center [343, 265] width 54 height 54
click at [298, 286] on icon "button" at bounding box center [302, 285] width 8 height 8
click at [338, 263] on icon "button" at bounding box center [343, 259] width 14 height 14
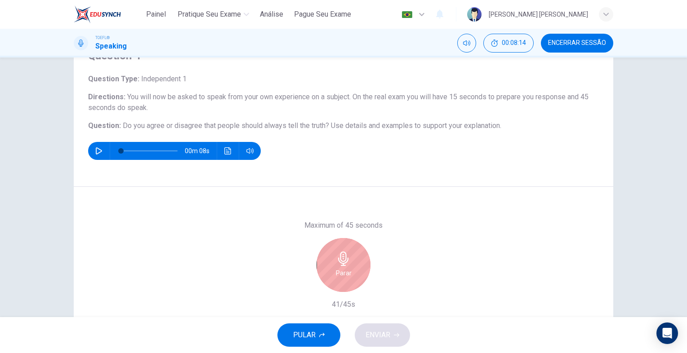
click at [339, 265] on icon "button" at bounding box center [343, 259] width 10 height 14
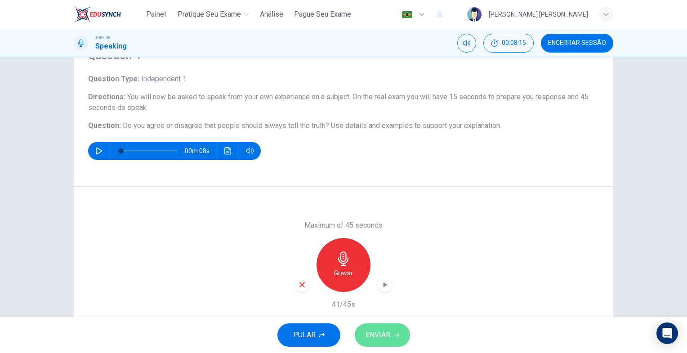
click at [401, 337] on button "ENVIAR" at bounding box center [381, 334] width 55 height 23
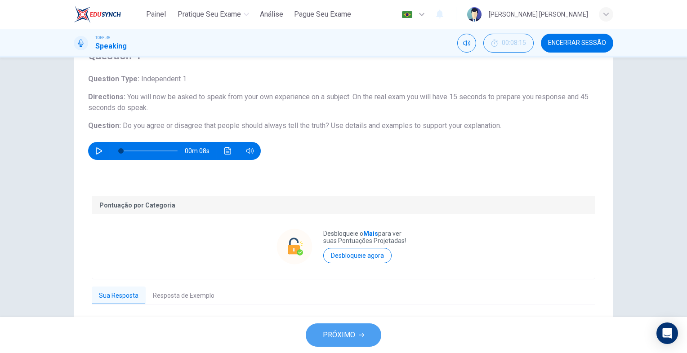
click at [359, 334] on icon "button" at bounding box center [361, 334] width 5 height 5
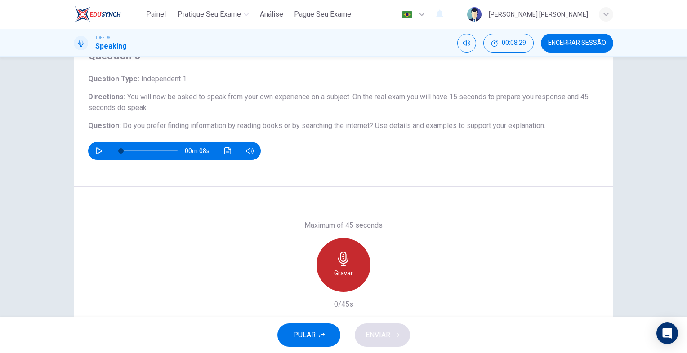
click at [361, 261] on div "Gravar" at bounding box center [343, 265] width 54 height 54
click at [345, 269] on h6 "Parar" at bounding box center [344, 273] width 16 height 11
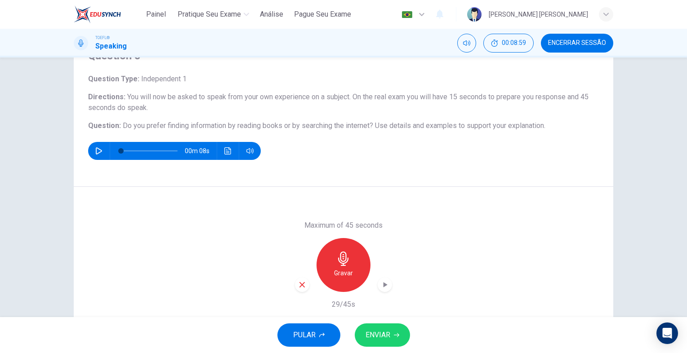
click at [298, 287] on icon "button" at bounding box center [302, 285] width 8 height 8
click at [352, 276] on div "Gravar" at bounding box center [343, 265] width 54 height 54
click at [295, 288] on div "button" at bounding box center [302, 285] width 14 height 14
click at [339, 256] on icon "button" at bounding box center [343, 259] width 14 height 14
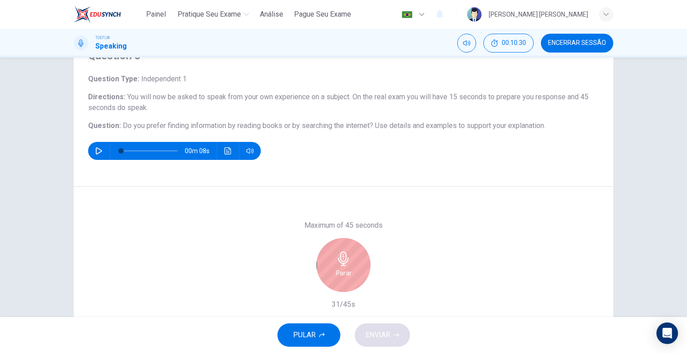
click at [332, 263] on div "Parar" at bounding box center [343, 265] width 54 height 54
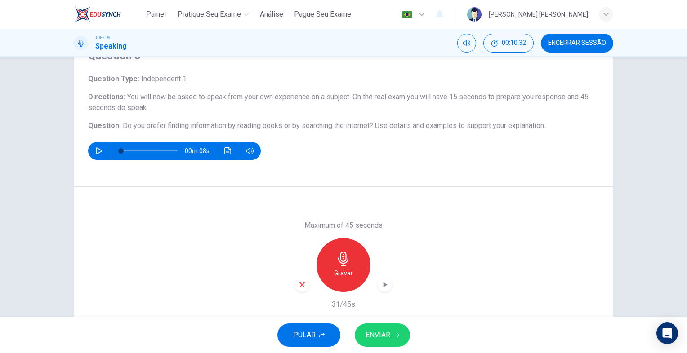
click at [384, 340] on span "ENVIAR" at bounding box center [377, 335] width 25 height 13
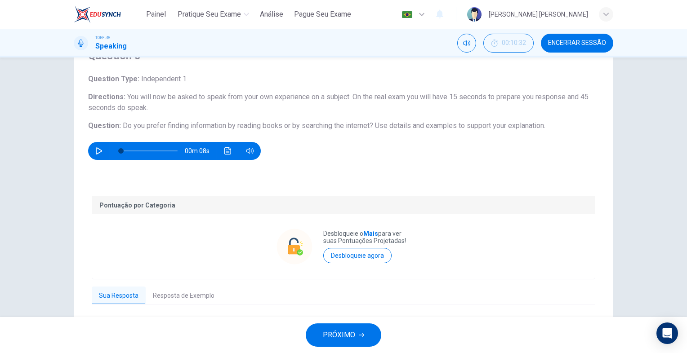
click at [365, 333] on button "PRÓXIMO" at bounding box center [343, 334] width 75 height 23
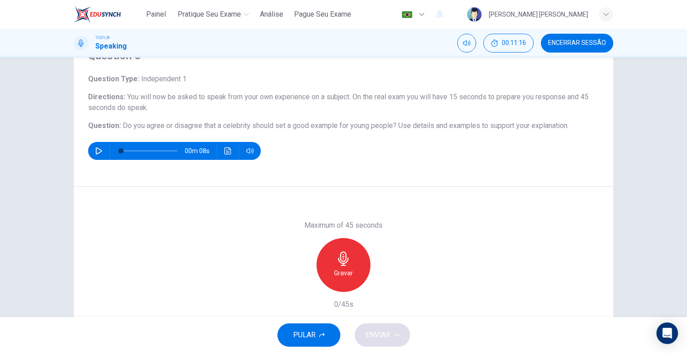
click at [332, 260] on div "Gravar" at bounding box center [343, 265] width 54 height 54
click at [352, 263] on div "Parar" at bounding box center [343, 265] width 54 height 54
click at [384, 337] on span "ENVIAR" at bounding box center [377, 335] width 25 height 13
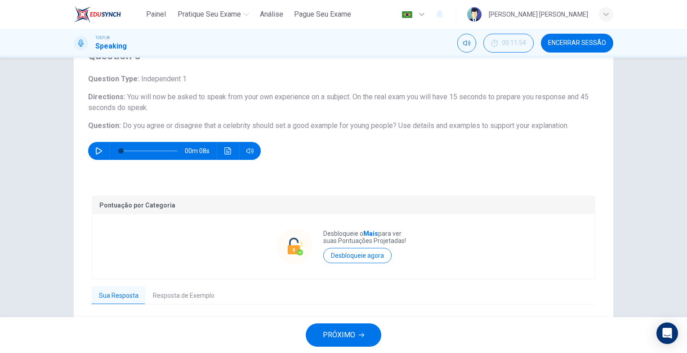
click at [367, 337] on button "PRÓXIMO" at bounding box center [343, 334] width 75 height 23
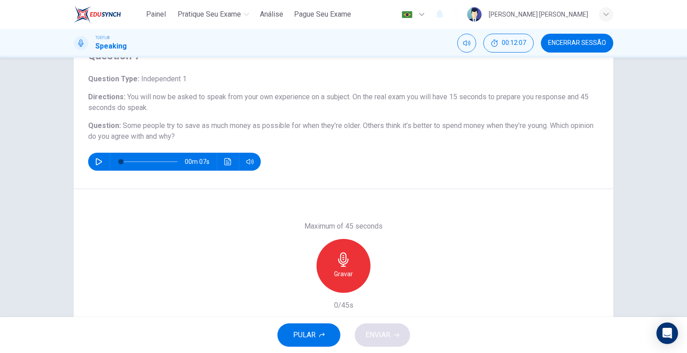
click at [351, 272] on div "Gravar" at bounding box center [343, 266] width 54 height 54
click at [348, 263] on div "Parar" at bounding box center [343, 266] width 54 height 54
click at [389, 330] on span "ENVIAR" at bounding box center [377, 335] width 25 height 13
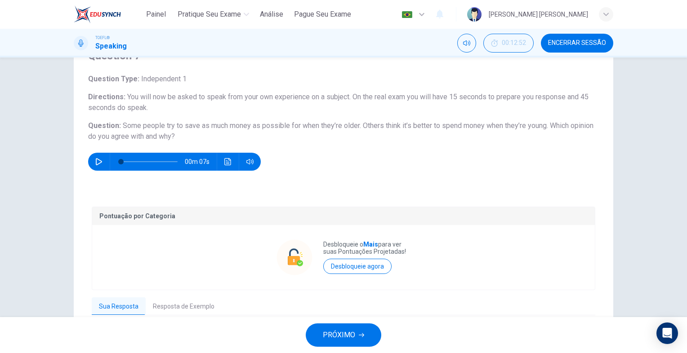
click at [341, 341] on button "PRÓXIMO" at bounding box center [343, 334] width 75 height 23
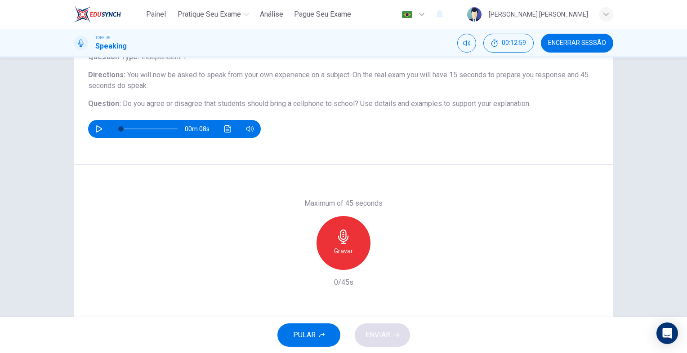
scroll to position [89, 0]
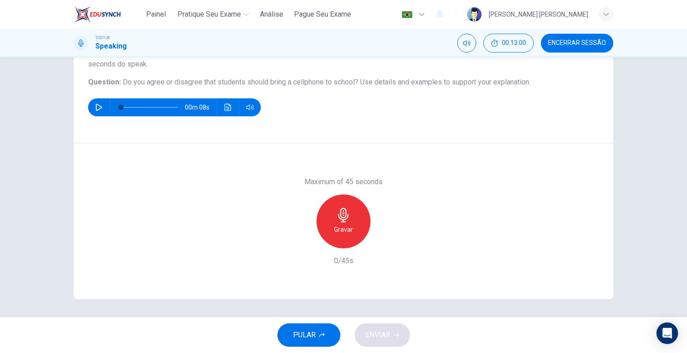
click at [320, 231] on div "Gravar" at bounding box center [343, 222] width 54 height 54
click at [359, 209] on div "Parar" at bounding box center [343, 222] width 54 height 54
click at [306, 237] on div "button" at bounding box center [302, 241] width 14 height 14
click at [340, 218] on icon "button" at bounding box center [343, 215] width 14 height 14
click at [352, 213] on div "Parar" at bounding box center [343, 222] width 54 height 54
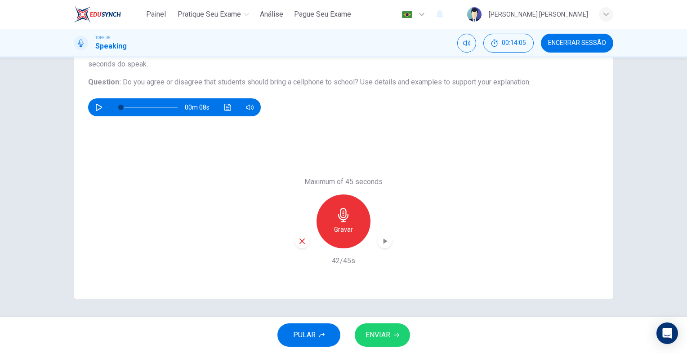
click at [393, 330] on button "ENVIAR" at bounding box center [381, 334] width 55 height 23
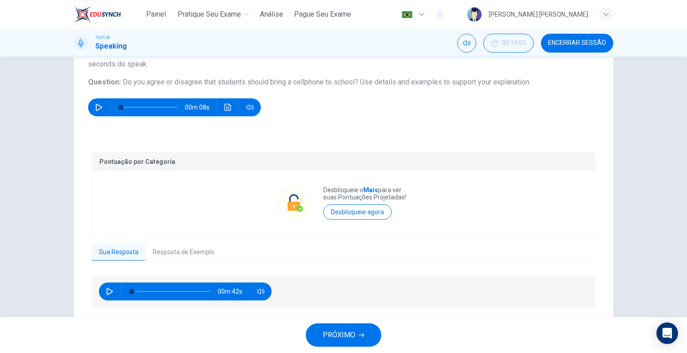
click at [359, 333] on icon "button" at bounding box center [361, 334] width 5 height 5
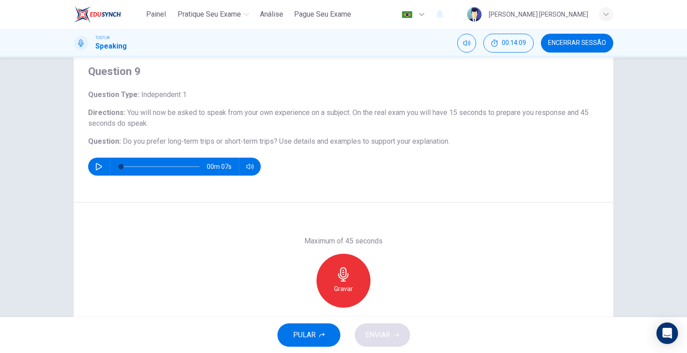
scroll to position [45, 0]
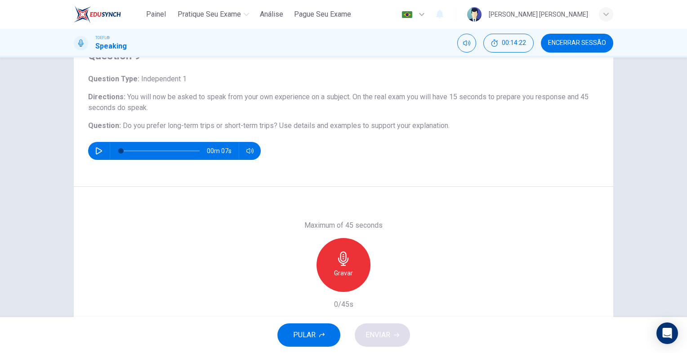
click at [351, 266] on div "Gravar" at bounding box center [343, 265] width 54 height 54
click at [358, 267] on div "Parar" at bounding box center [343, 265] width 54 height 54
click at [392, 331] on button "ENVIAR" at bounding box center [381, 334] width 55 height 23
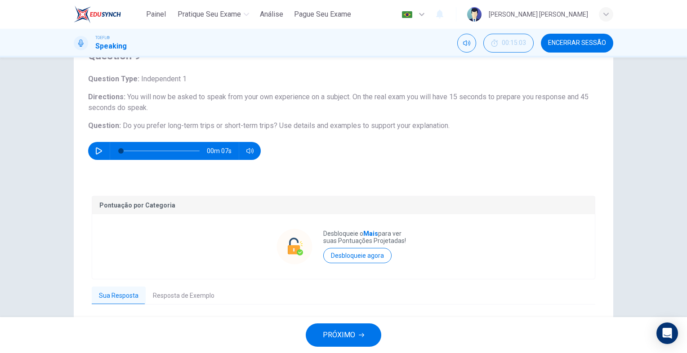
click at [331, 340] on span "PRÓXIMO" at bounding box center [339, 335] width 32 height 13
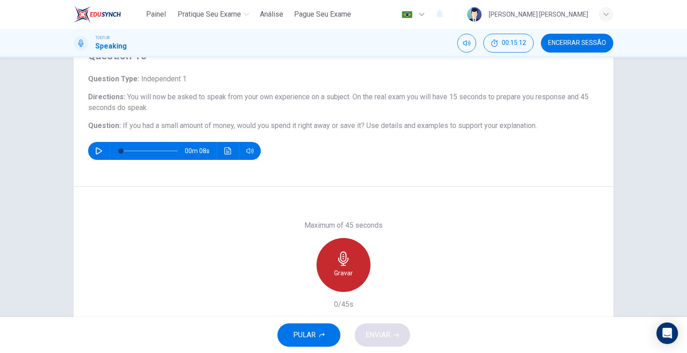
click at [350, 257] on div "Gravar" at bounding box center [343, 265] width 54 height 54
click at [337, 268] on h6 "Parar" at bounding box center [344, 273] width 16 height 11
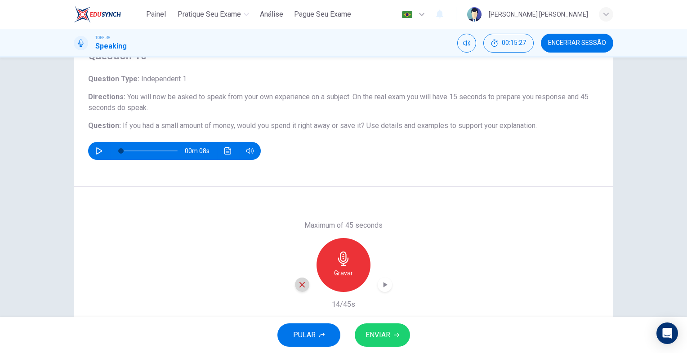
click at [297, 278] on div "button" at bounding box center [302, 285] width 14 height 14
click at [332, 261] on div "Gravar" at bounding box center [343, 265] width 54 height 54
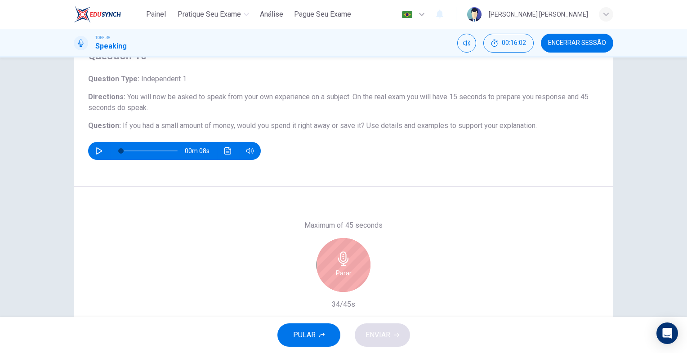
click at [349, 260] on div "Parar" at bounding box center [343, 265] width 54 height 54
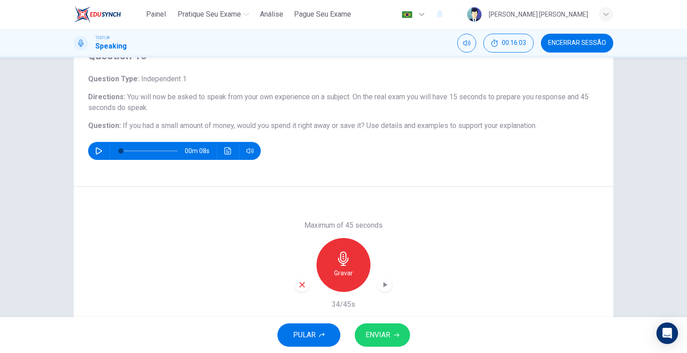
click at [379, 329] on span "ENVIAR" at bounding box center [377, 335] width 25 height 13
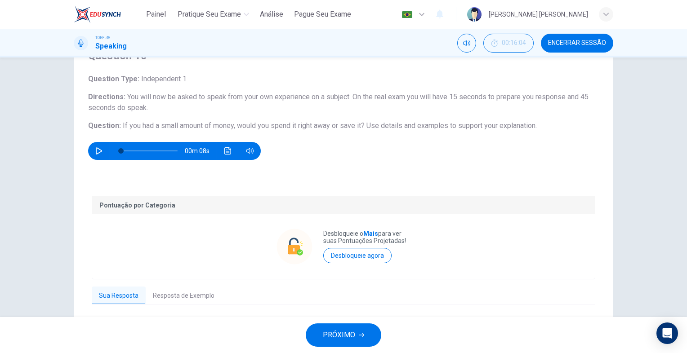
click at [334, 331] on span "PRÓXIMO" at bounding box center [339, 335] width 32 height 13
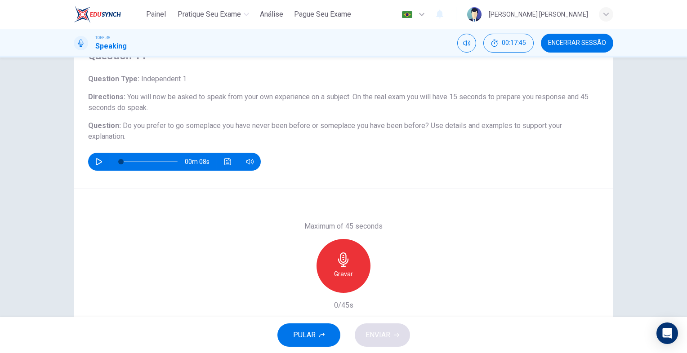
click at [348, 283] on div "Gravar" at bounding box center [343, 266] width 54 height 54
click at [348, 265] on div "Parar" at bounding box center [343, 266] width 54 height 54
click at [383, 336] on span "ENVIAR" at bounding box center [377, 335] width 25 height 13
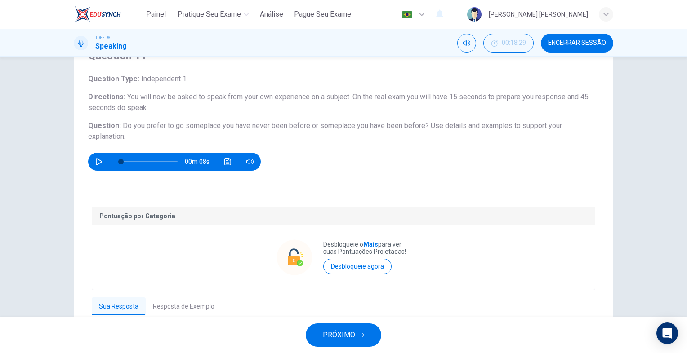
click at [365, 334] on button "PRÓXIMO" at bounding box center [343, 334] width 75 height 23
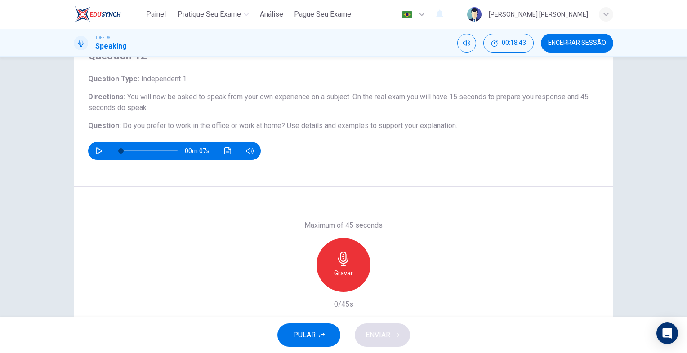
click at [357, 265] on div "Gravar" at bounding box center [343, 265] width 54 height 54
click at [390, 328] on button "ENVIAR" at bounding box center [381, 334] width 55 height 23
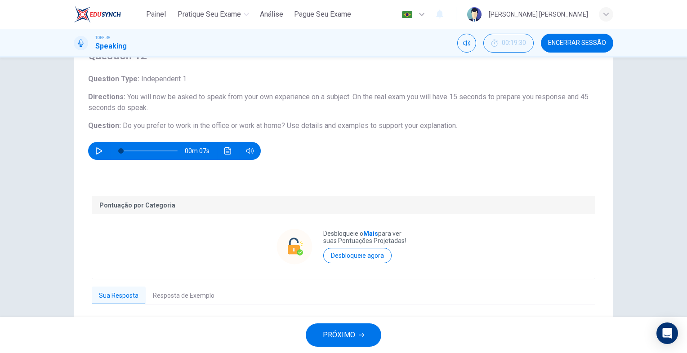
click at [345, 330] on span "PRÓXIMO" at bounding box center [339, 335] width 32 height 13
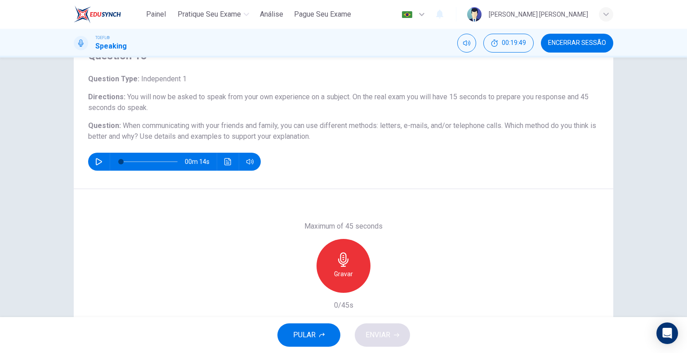
click at [341, 263] on icon "button" at bounding box center [343, 260] width 14 height 14
click at [350, 271] on div "Parar" at bounding box center [343, 266] width 54 height 54
click at [303, 288] on icon "button" at bounding box center [302, 286] width 8 height 8
click at [347, 259] on icon "button" at bounding box center [343, 260] width 14 height 14
click at [355, 248] on div "Parar" at bounding box center [343, 266] width 54 height 54
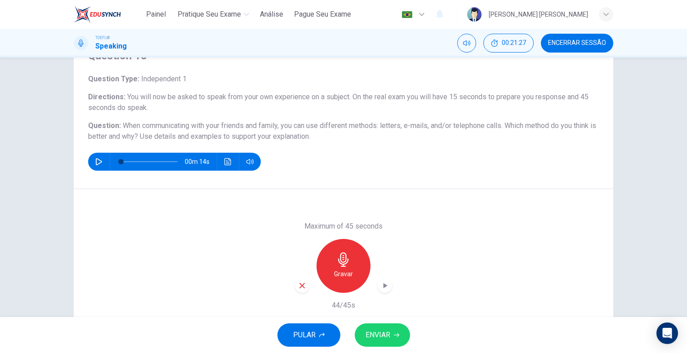
click at [389, 333] on span "ENVIAR" at bounding box center [377, 335] width 25 height 13
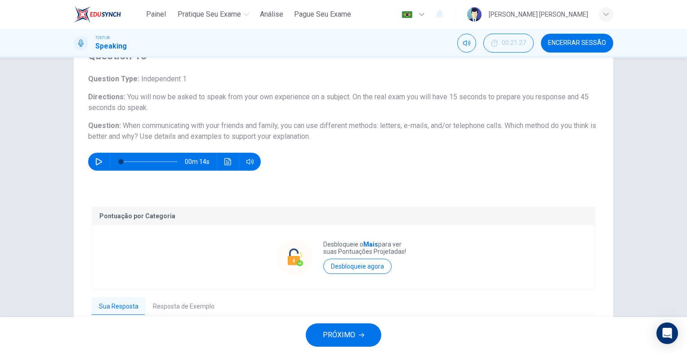
click at [321, 340] on button "PRÓXIMO" at bounding box center [343, 334] width 75 height 23
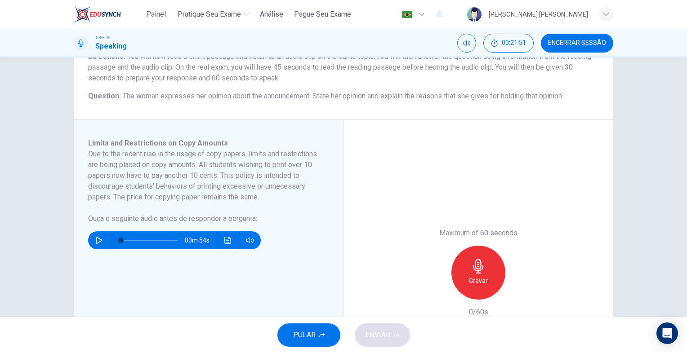
scroll to position [90, 0]
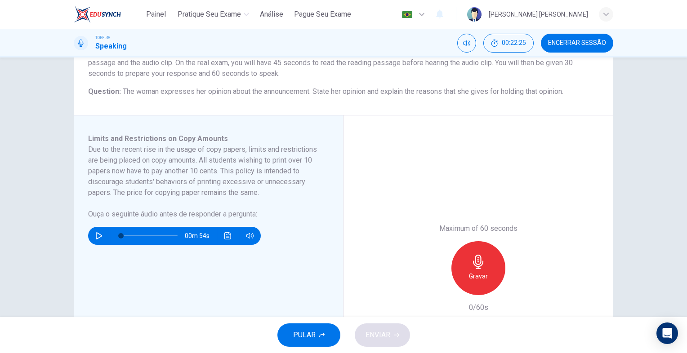
click at [99, 234] on icon "button" at bounding box center [98, 235] width 7 height 7
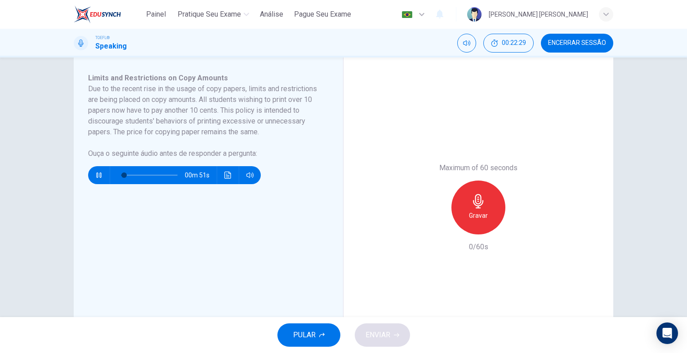
scroll to position [135, 0]
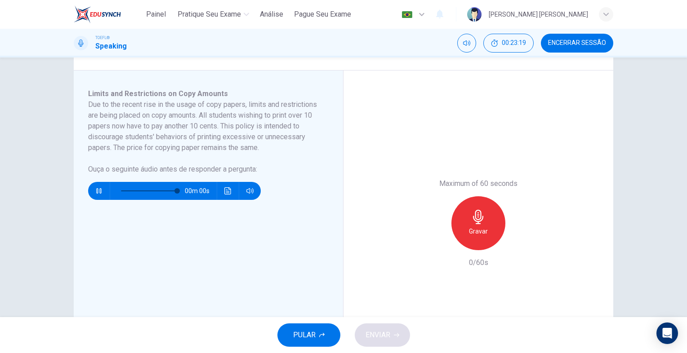
type input "0"
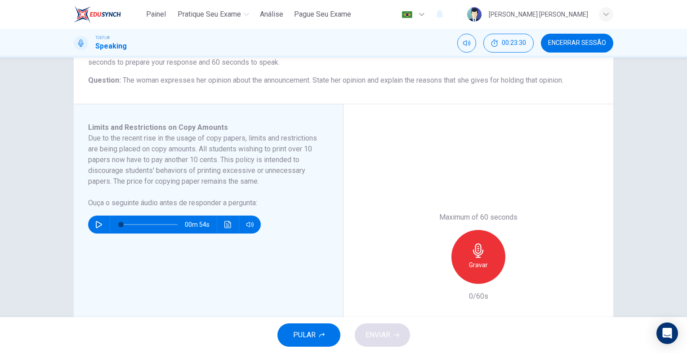
scroll to position [122, 0]
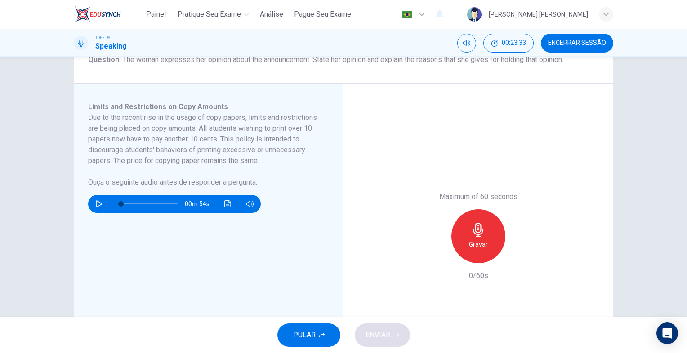
click at [486, 237] on div "Gravar" at bounding box center [478, 236] width 54 height 54
click at [394, 328] on button "ENVIAR" at bounding box center [381, 334] width 55 height 23
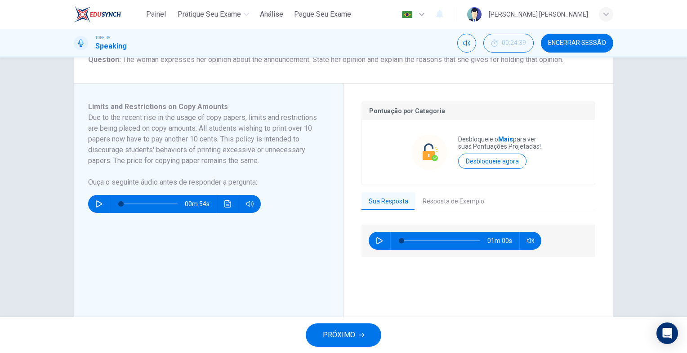
click at [346, 332] on span "PRÓXIMO" at bounding box center [339, 335] width 32 height 13
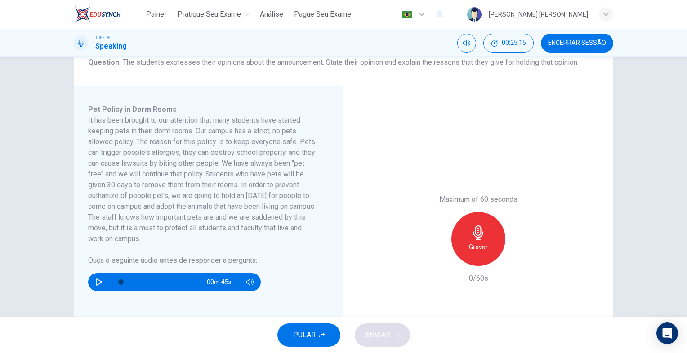
scroll to position [135, 0]
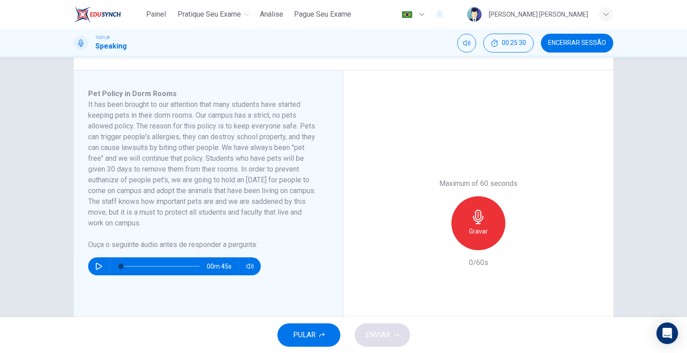
click at [97, 264] on icon "button" at bounding box center [98, 266] width 7 height 7
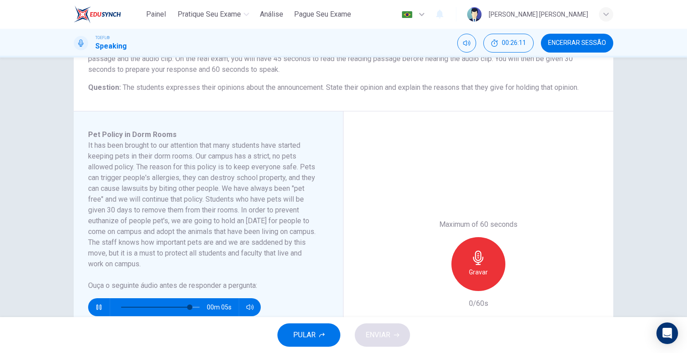
scroll to position [90, 0]
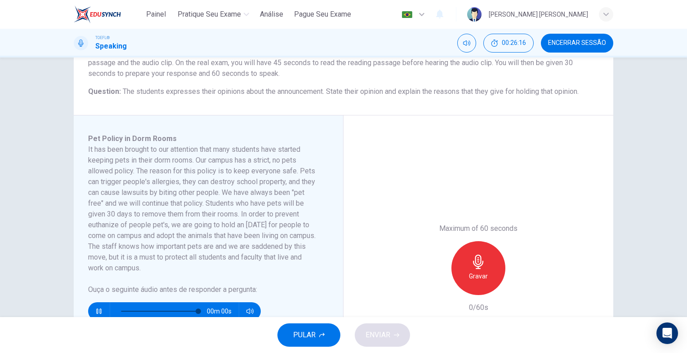
type input "0"
click at [473, 273] on h6 "Gravar" at bounding box center [478, 276] width 19 height 11
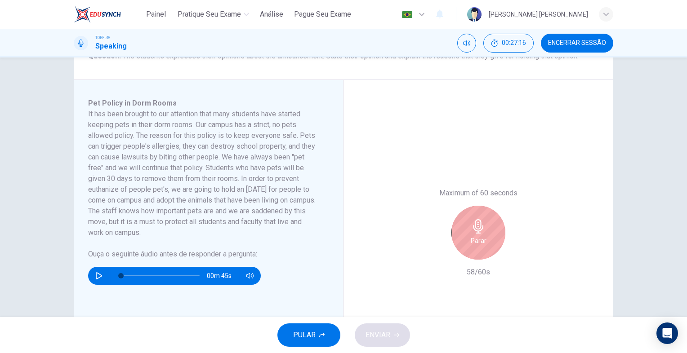
scroll to position [135, 0]
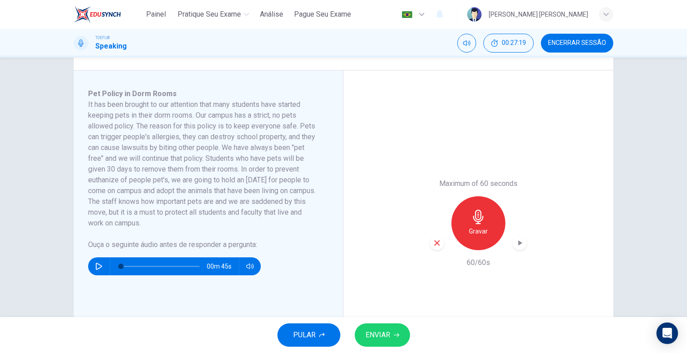
click at [394, 333] on icon "button" at bounding box center [396, 334] width 5 height 5
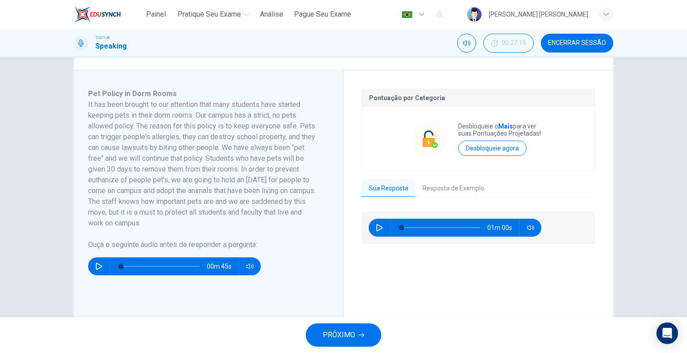
click at [354, 337] on button "PRÓXIMO" at bounding box center [343, 334] width 75 height 23
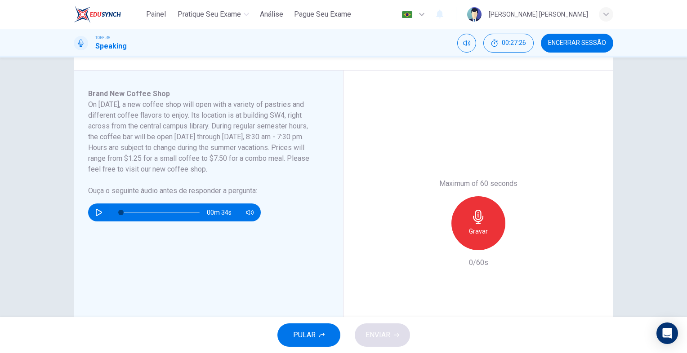
click at [98, 211] on icon "button" at bounding box center [98, 212] width 7 height 7
click at [92, 215] on button "button" at bounding box center [99, 213] width 14 height 18
click at [96, 212] on icon "button" at bounding box center [98, 212] width 5 height 5
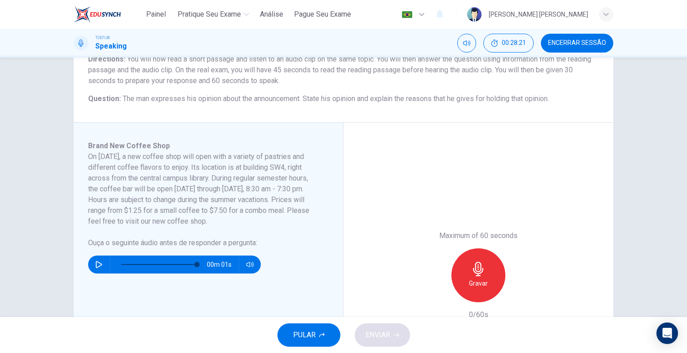
scroll to position [45, 0]
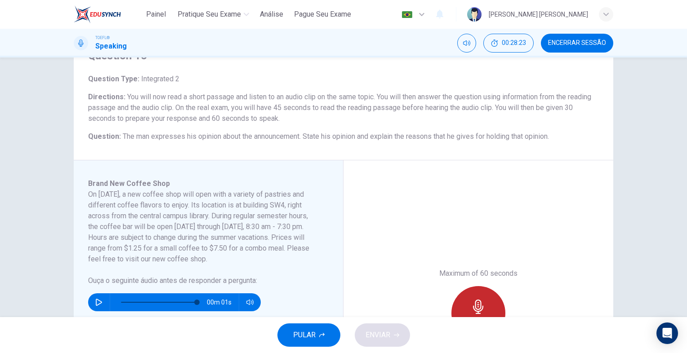
click at [484, 294] on div "Gravar" at bounding box center [478, 313] width 54 height 54
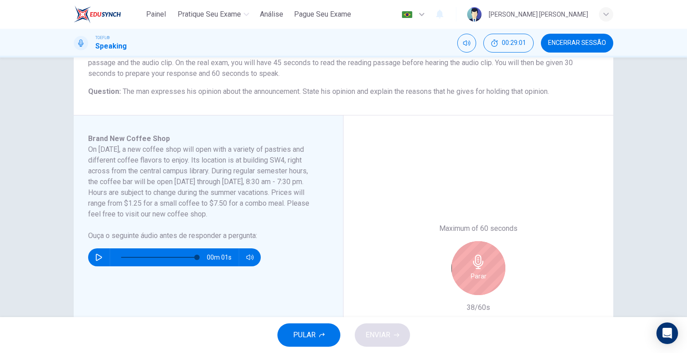
scroll to position [135, 0]
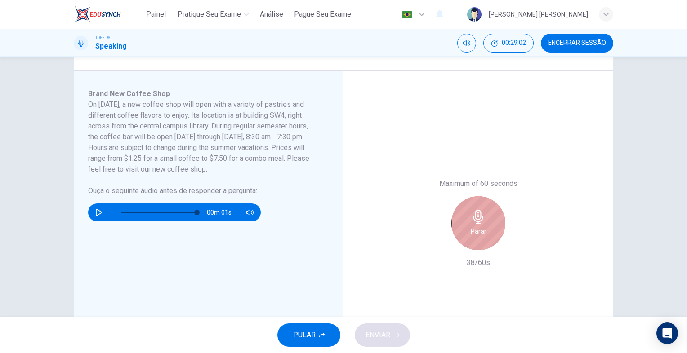
drag, startPoint x: 464, startPoint y: 209, endPoint x: 463, endPoint y: 215, distance: 5.9
click at [464, 209] on div "Parar" at bounding box center [478, 223] width 54 height 54
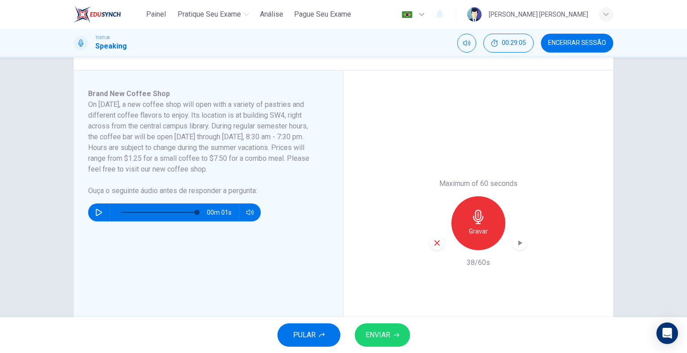
click at [437, 246] on icon "button" at bounding box center [437, 243] width 8 height 8
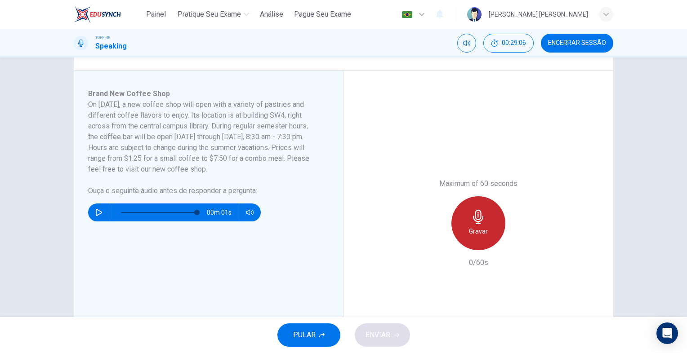
click at [480, 221] on icon "button" at bounding box center [478, 217] width 14 height 14
click at [474, 226] on div "Parar" at bounding box center [478, 223] width 54 height 54
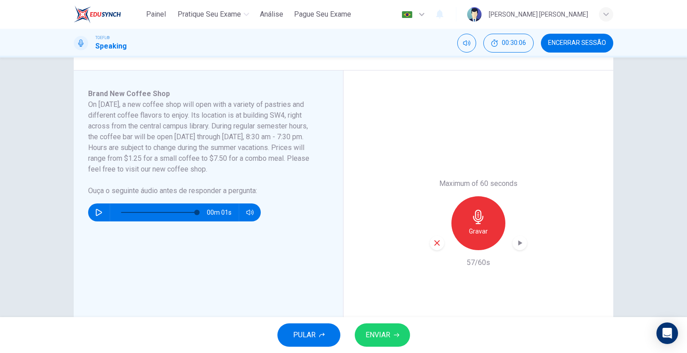
click at [385, 328] on button "ENVIAR" at bounding box center [381, 334] width 55 height 23
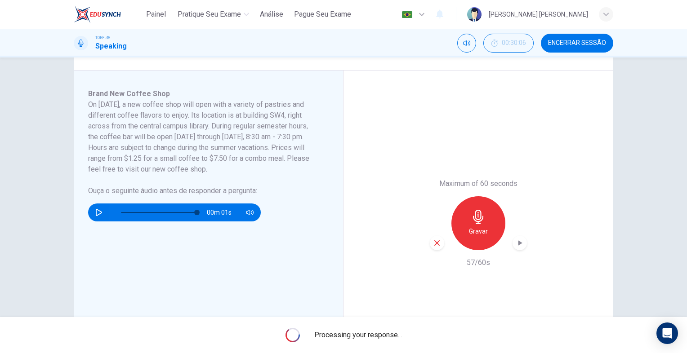
type input "0"
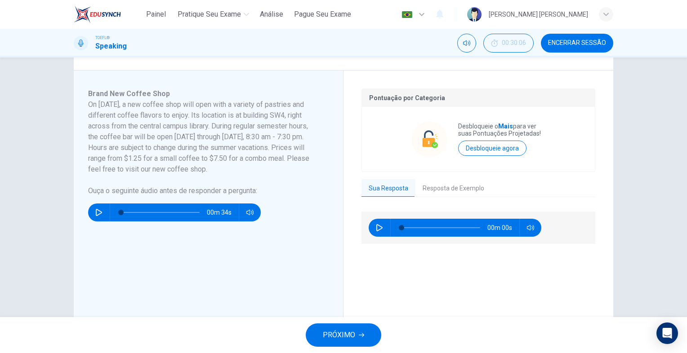
click at [319, 331] on button "PRÓXIMO" at bounding box center [343, 334] width 75 height 23
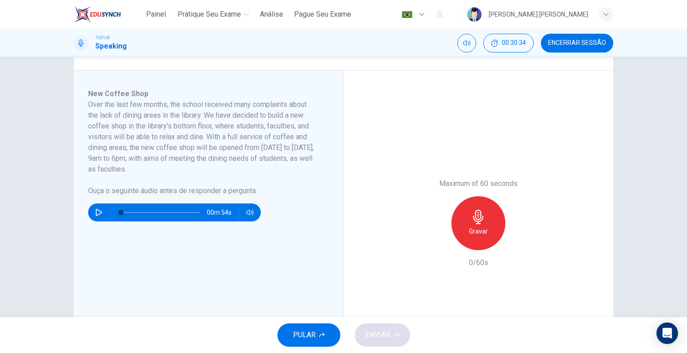
click at [94, 217] on button "button" at bounding box center [99, 213] width 14 height 18
type input "0"
click at [461, 237] on div "Gravar" at bounding box center [478, 223] width 54 height 54
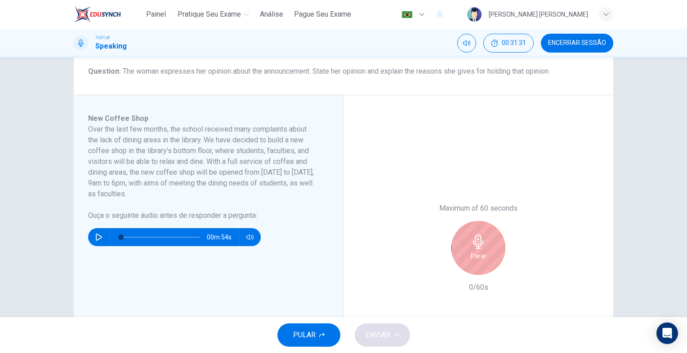
scroll to position [90, 0]
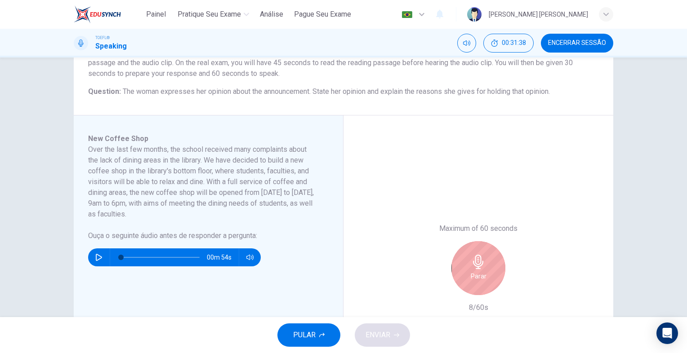
click at [501, 264] on div "Parar" at bounding box center [478, 268] width 54 height 54
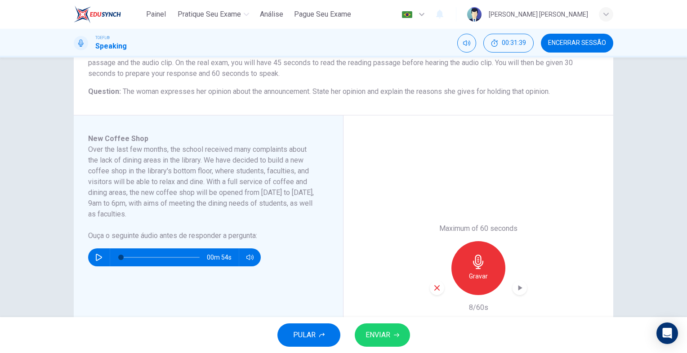
click at [440, 288] on div "button" at bounding box center [437, 288] width 14 height 14
drag, startPoint x: 507, startPoint y: 265, endPoint x: 498, endPoint y: 265, distance: 8.5
click at [507, 265] on div "Gravar" at bounding box center [478, 268] width 97 height 54
click at [494, 265] on div "Gravar" at bounding box center [478, 268] width 54 height 54
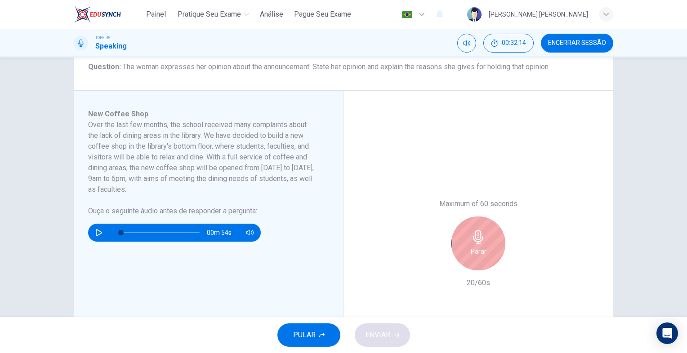
scroll to position [135, 0]
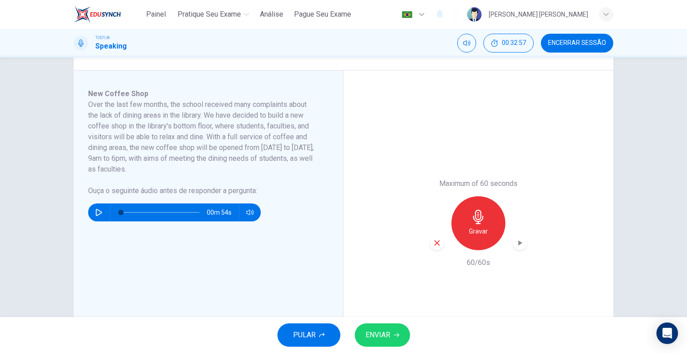
click at [399, 329] on button "ENVIAR" at bounding box center [381, 334] width 55 height 23
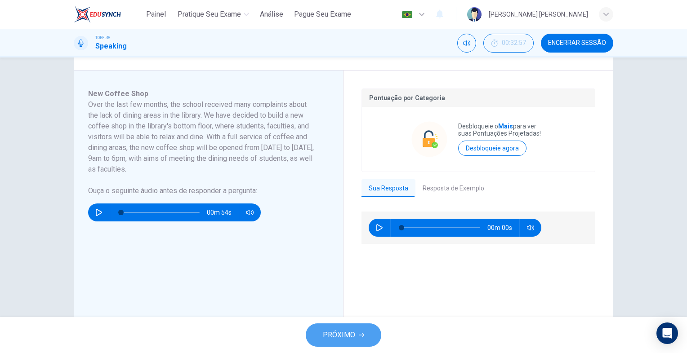
click at [351, 325] on button "PRÓXIMO" at bounding box center [343, 334] width 75 height 23
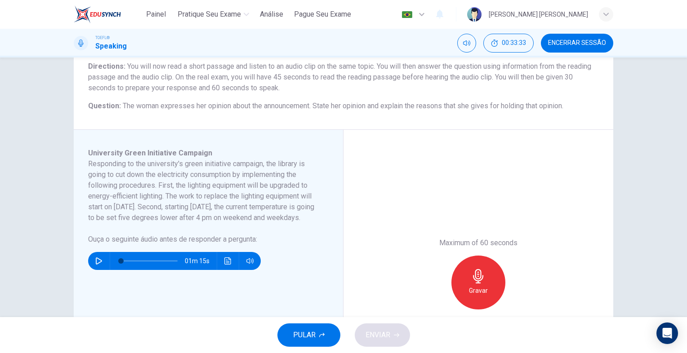
scroll to position [90, 0]
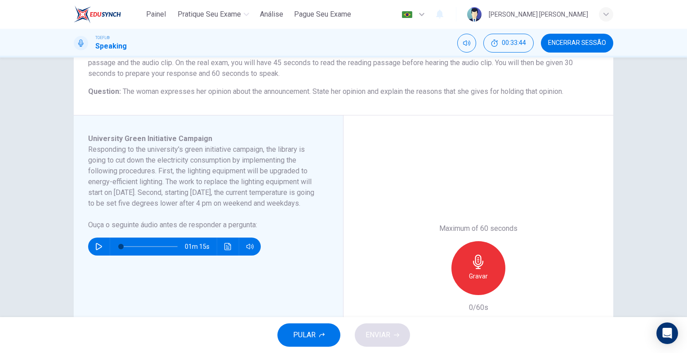
click at [99, 250] on icon "button" at bounding box center [98, 246] width 7 height 7
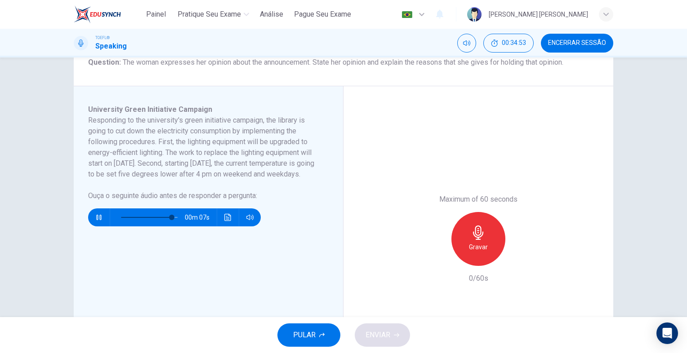
scroll to position [135, 0]
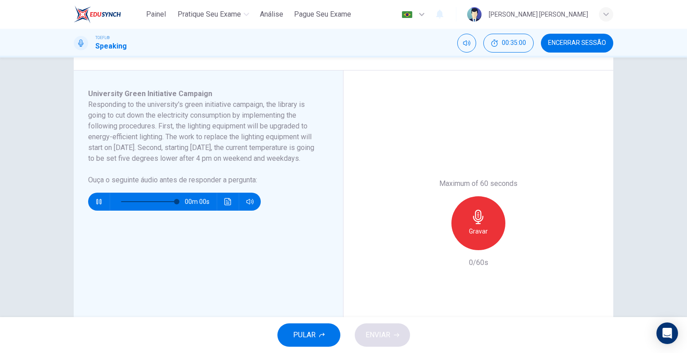
type input "0"
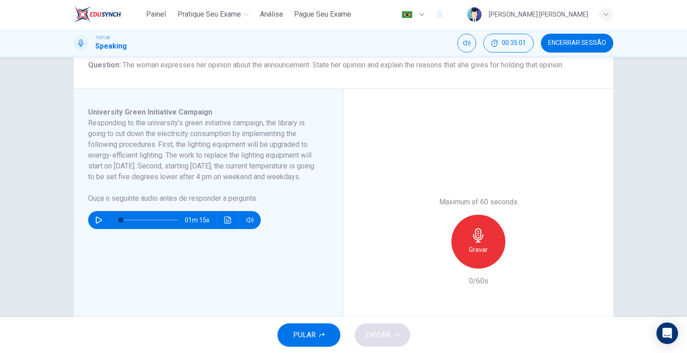
scroll to position [90, 0]
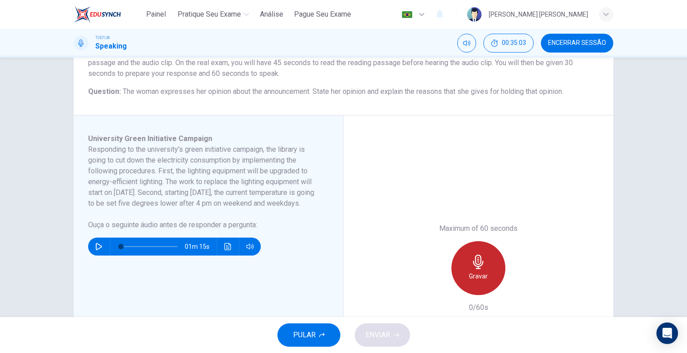
click at [484, 270] on div "Gravar" at bounding box center [478, 268] width 54 height 54
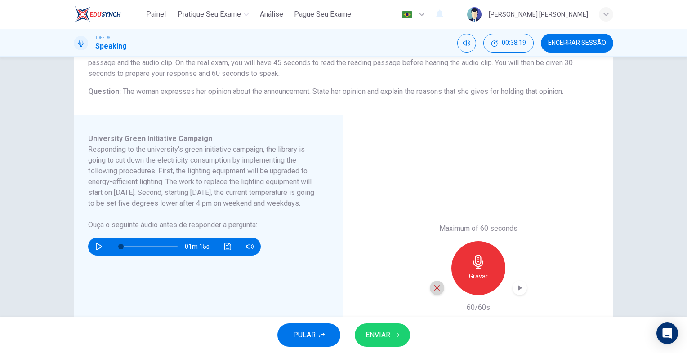
click at [434, 286] on icon "button" at bounding box center [437, 288] width 8 height 8
click at [483, 271] on h6 "Gravar" at bounding box center [478, 276] width 19 height 11
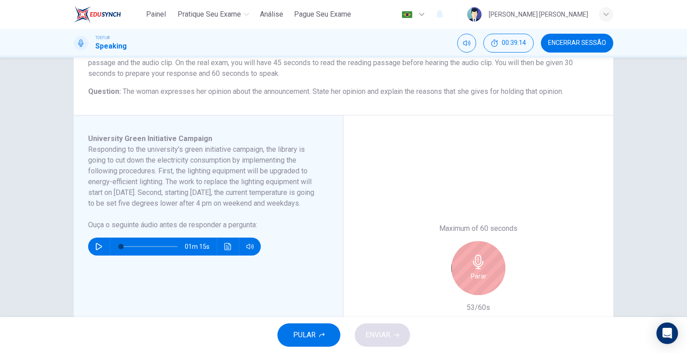
click at [479, 261] on icon "button" at bounding box center [478, 262] width 14 height 14
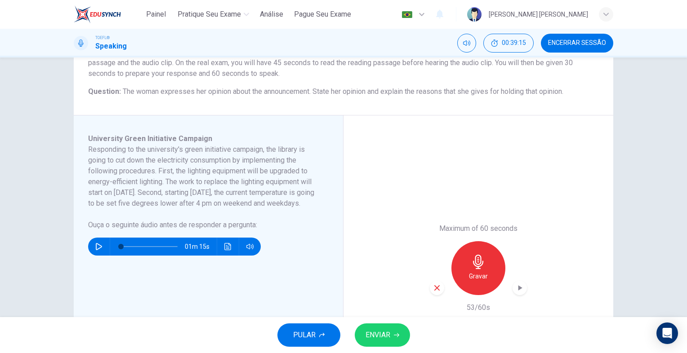
click at [382, 339] on span "ENVIAR" at bounding box center [377, 335] width 25 height 13
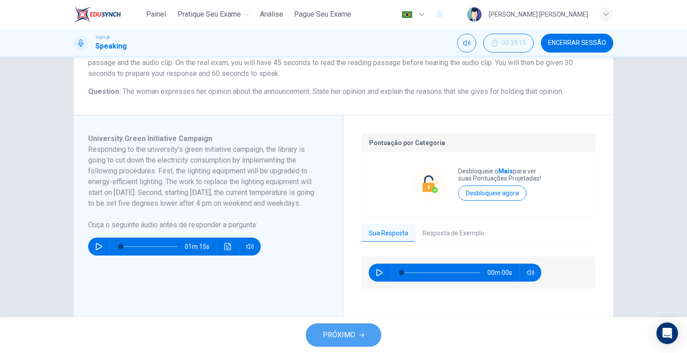
click at [352, 334] on span "PRÓXIMO" at bounding box center [339, 335] width 32 height 13
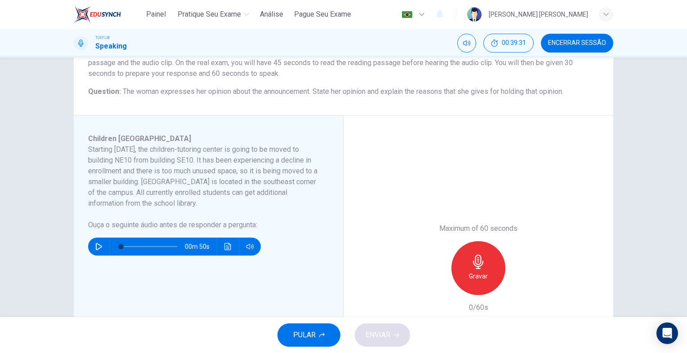
click at [97, 171] on h6 "Starting next Monday, the children-tutoring center is going to be moved to buil…" at bounding box center [203, 176] width 230 height 65
drag, startPoint x: 87, startPoint y: 170, endPoint x: 117, endPoint y: 170, distance: 30.6
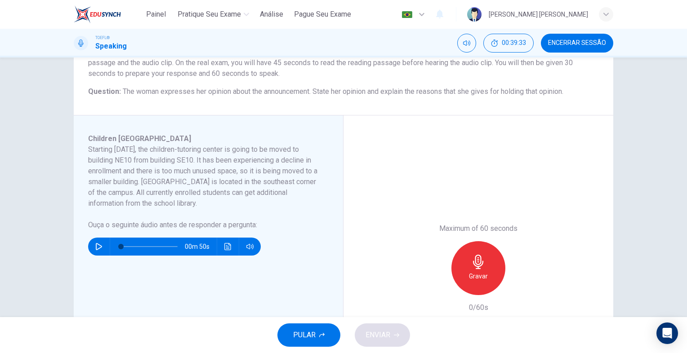
click at [117, 170] on h6 "Starting next Monday, the children-tutoring center is going to be moved to buil…" at bounding box center [203, 176] width 230 height 65
click at [95, 247] on icon "button" at bounding box center [98, 246] width 7 height 7
click at [485, 269] on div "Gravar" at bounding box center [478, 268] width 54 height 54
click at [474, 266] on icon "button" at bounding box center [478, 262] width 10 height 14
click at [433, 287] on icon "button" at bounding box center [437, 288] width 8 height 8
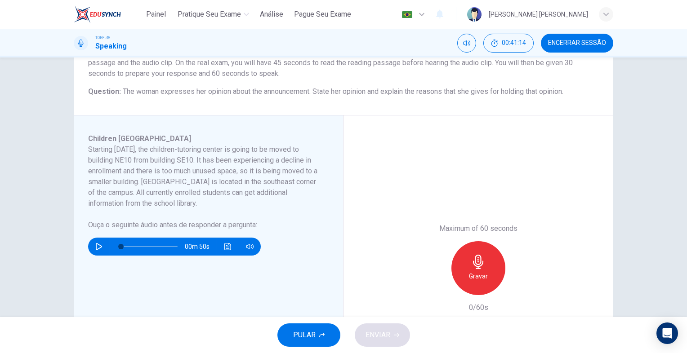
click at [473, 267] on icon "button" at bounding box center [478, 262] width 14 height 14
click at [397, 339] on button "ENVIAR" at bounding box center [381, 334] width 55 height 23
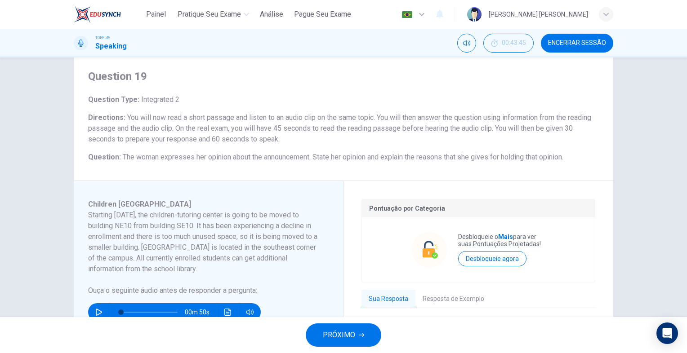
scroll to position [45, 0]
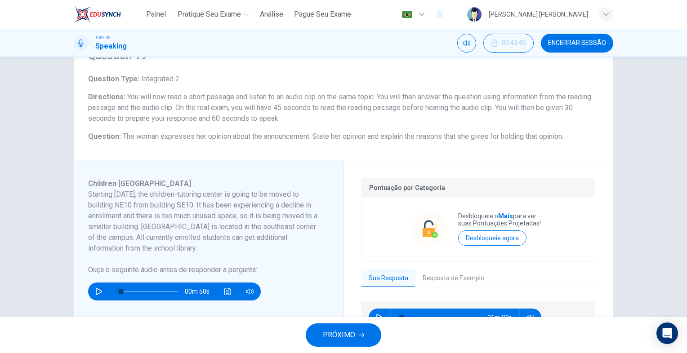
click at [97, 296] on button "button" at bounding box center [99, 292] width 14 height 18
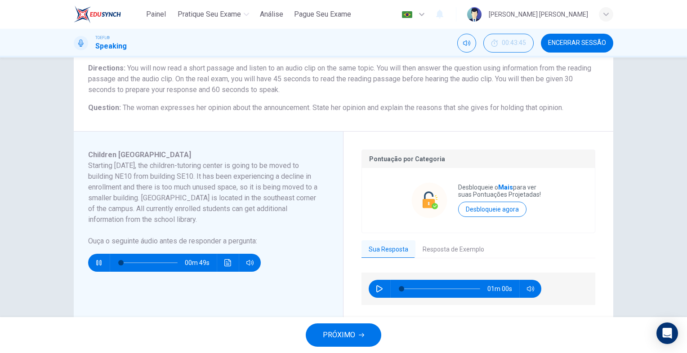
scroll to position [90, 0]
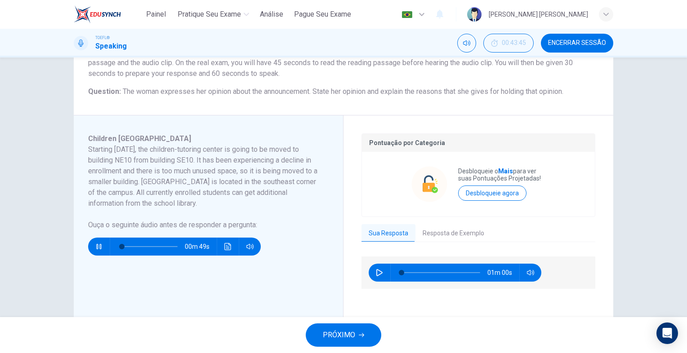
click at [95, 246] on icon "button" at bounding box center [98, 246] width 7 height 7
type input "2"
click at [333, 334] on span "PRÓXIMO" at bounding box center [339, 335] width 32 height 13
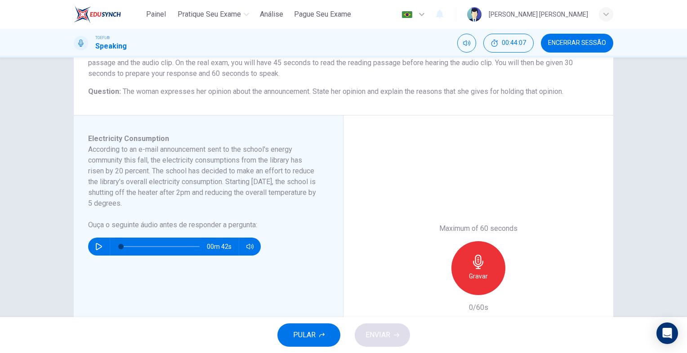
click at [96, 248] on icon "button" at bounding box center [99, 246] width 6 height 7
click at [484, 270] on div "Gravar" at bounding box center [478, 268] width 54 height 54
type input "0"
click at [490, 267] on div "Parar" at bounding box center [478, 268] width 54 height 54
click at [392, 341] on button "ENVIAR" at bounding box center [381, 334] width 55 height 23
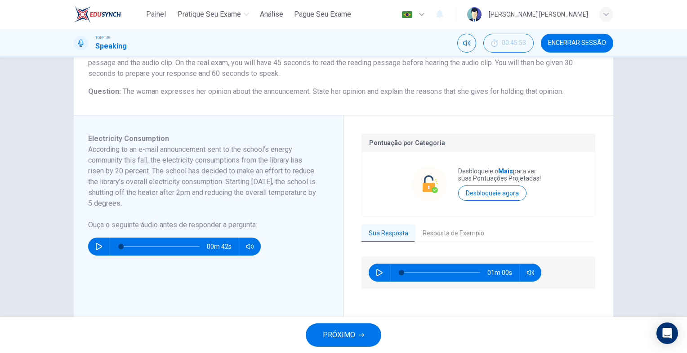
drag, startPoint x: 589, startPoint y: 49, endPoint x: 385, endPoint y: 45, distance: 204.5
click at [589, 49] on button "Encerrar Sessão" at bounding box center [576, 43] width 72 height 19
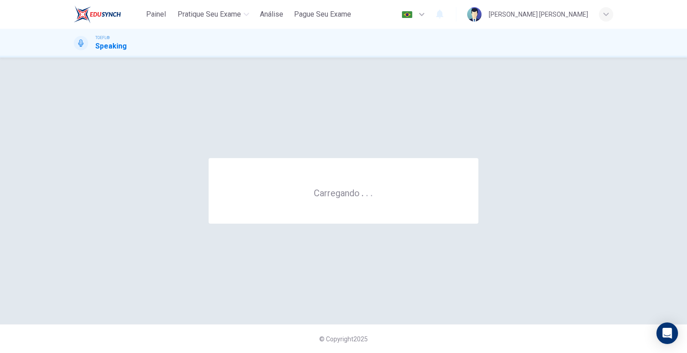
scroll to position [0, 0]
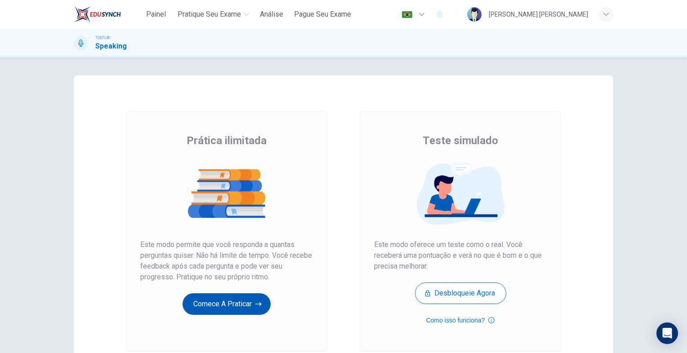
click at [247, 302] on button "Comece a praticar" at bounding box center [226, 304] width 88 height 22
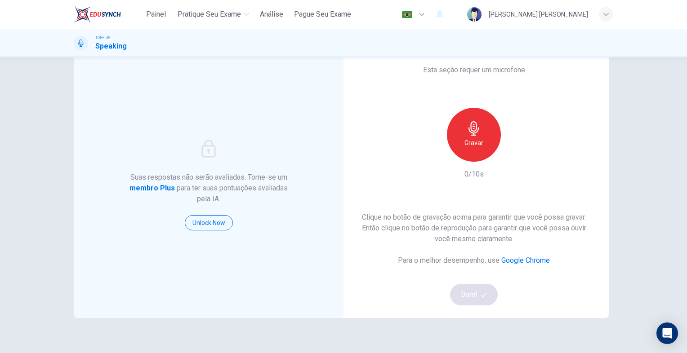
scroll to position [45, 0]
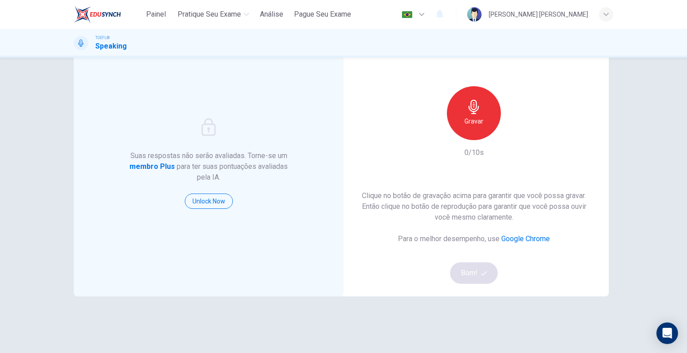
click at [480, 116] on div "Gravar" at bounding box center [474, 113] width 54 height 54
click at [476, 113] on icon "button" at bounding box center [473, 107] width 14 height 14
click at [481, 275] on icon "button" at bounding box center [484, 273] width 6 height 6
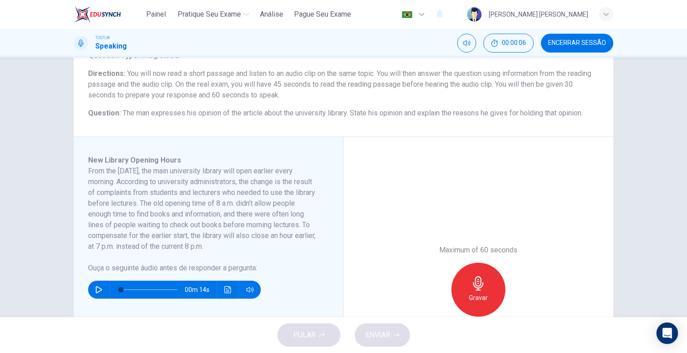
scroll to position [122, 0]
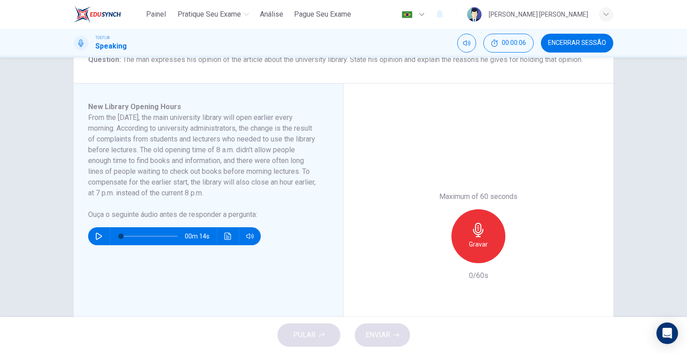
click at [102, 236] on button "button" at bounding box center [99, 236] width 14 height 18
click at [101, 236] on button "button" at bounding box center [99, 236] width 14 height 18
click at [487, 239] on div "Gravar" at bounding box center [478, 236] width 54 height 54
click at [491, 242] on div "Parar" at bounding box center [478, 236] width 54 height 54
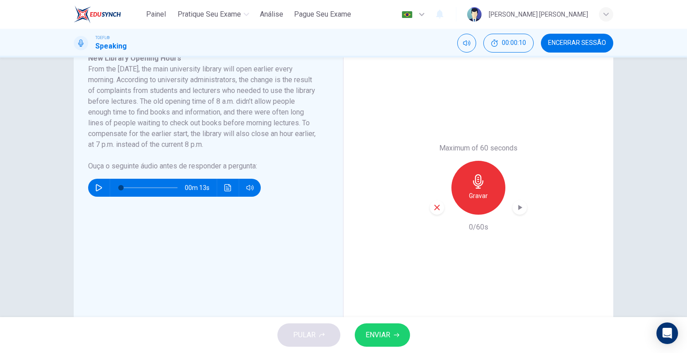
scroll to position [212, 0]
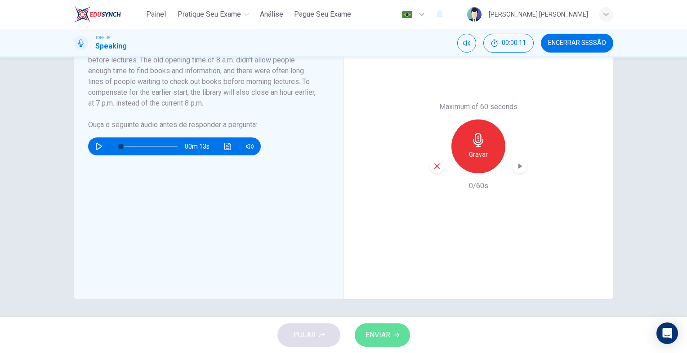
click at [378, 331] on span "ENVIAR" at bounding box center [377, 335] width 25 height 13
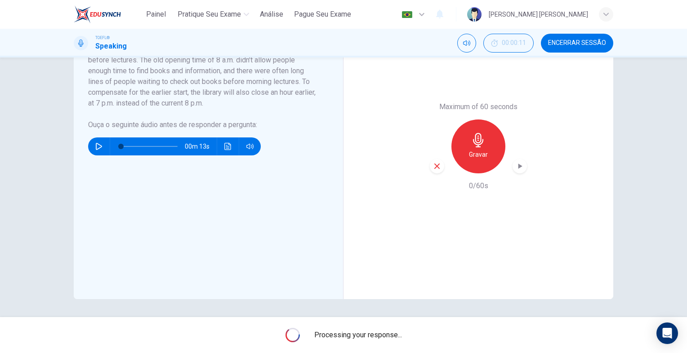
type input "0"
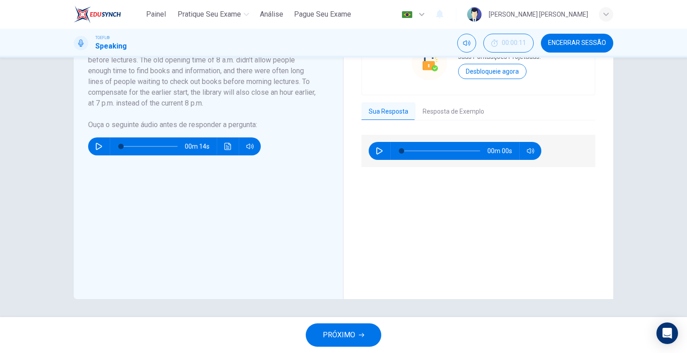
click at [455, 116] on button "Resposta de Exemplo" at bounding box center [453, 111] width 76 height 19
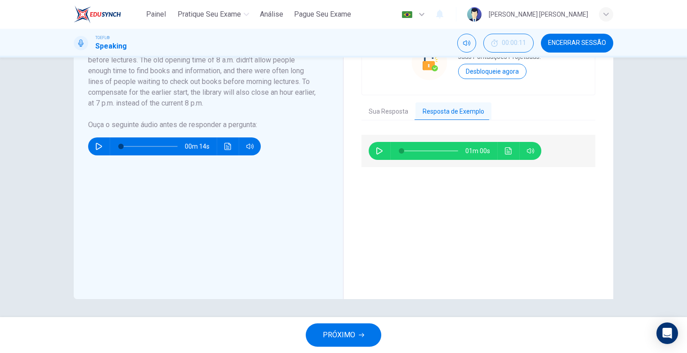
click at [372, 149] on button "button" at bounding box center [379, 151] width 14 height 18
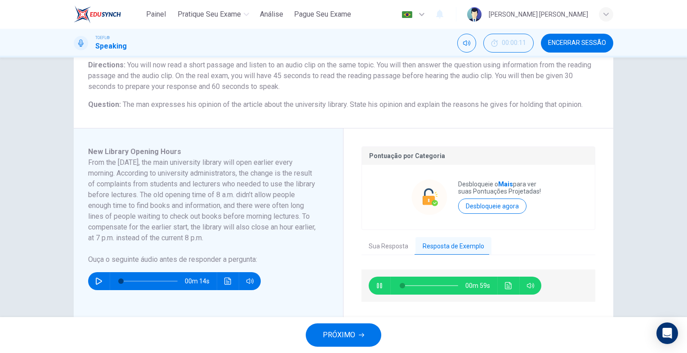
scroll to position [122, 0]
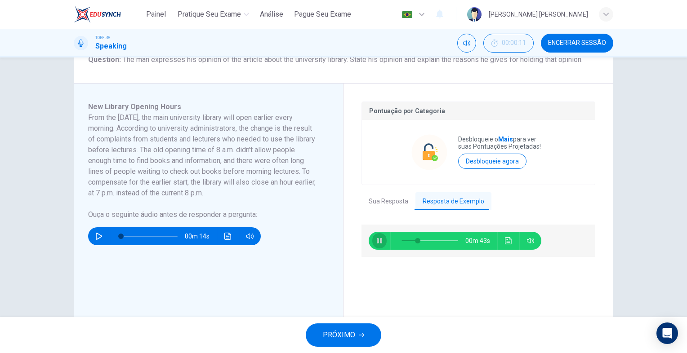
click at [379, 244] on icon "button" at bounding box center [379, 240] width 7 height 7
click at [376, 239] on icon "button" at bounding box center [379, 240] width 6 height 7
click at [377, 240] on icon "button" at bounding box center [379, 240] width 7 height 7
type input "92"
